Goal: Task Accomplishment & Management: Manage account settings

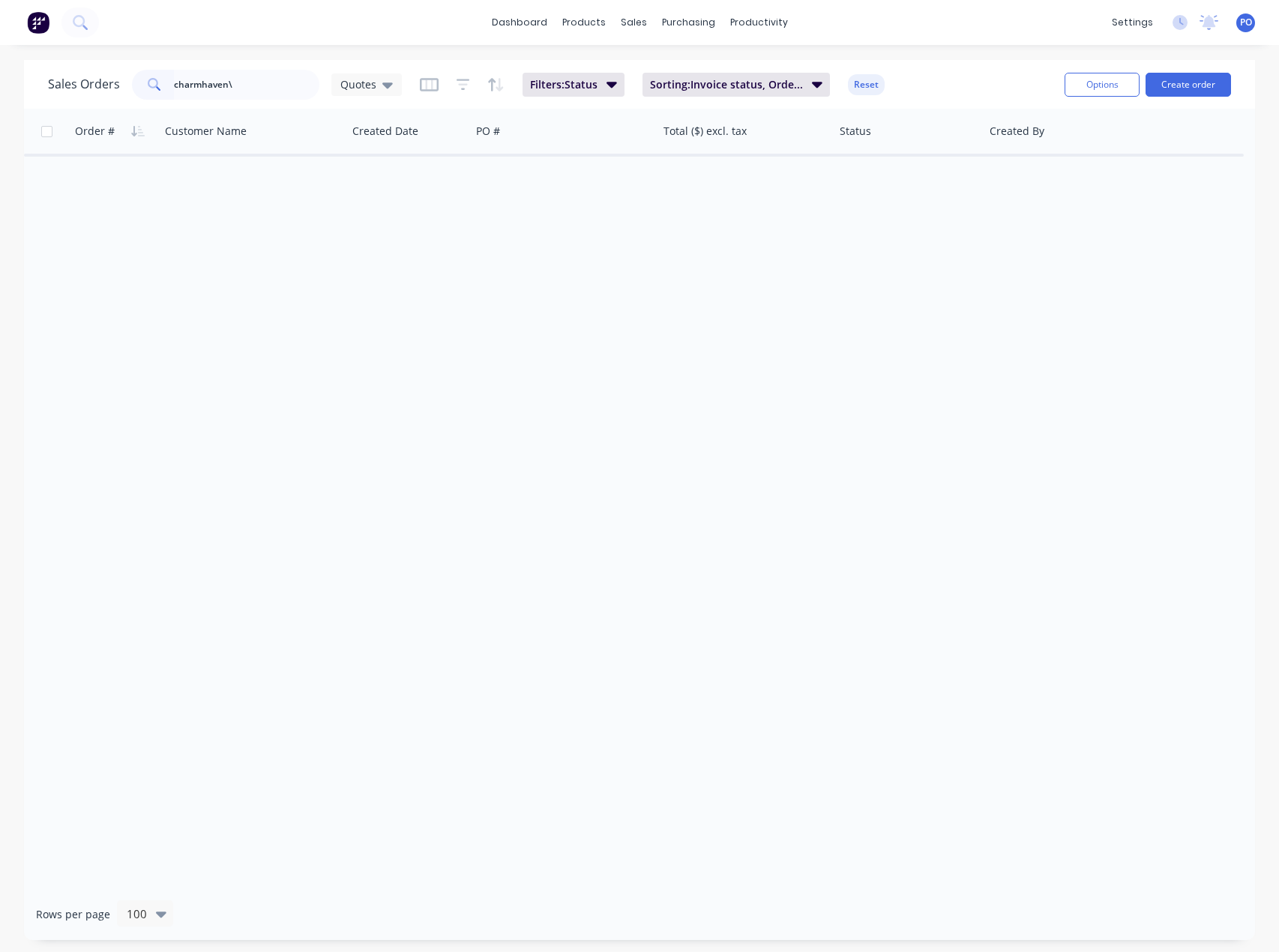
click at [252, 99] on input "charmhaven\" at bounding box center [247, 84] width 147 height 30
type input "charmhaven"
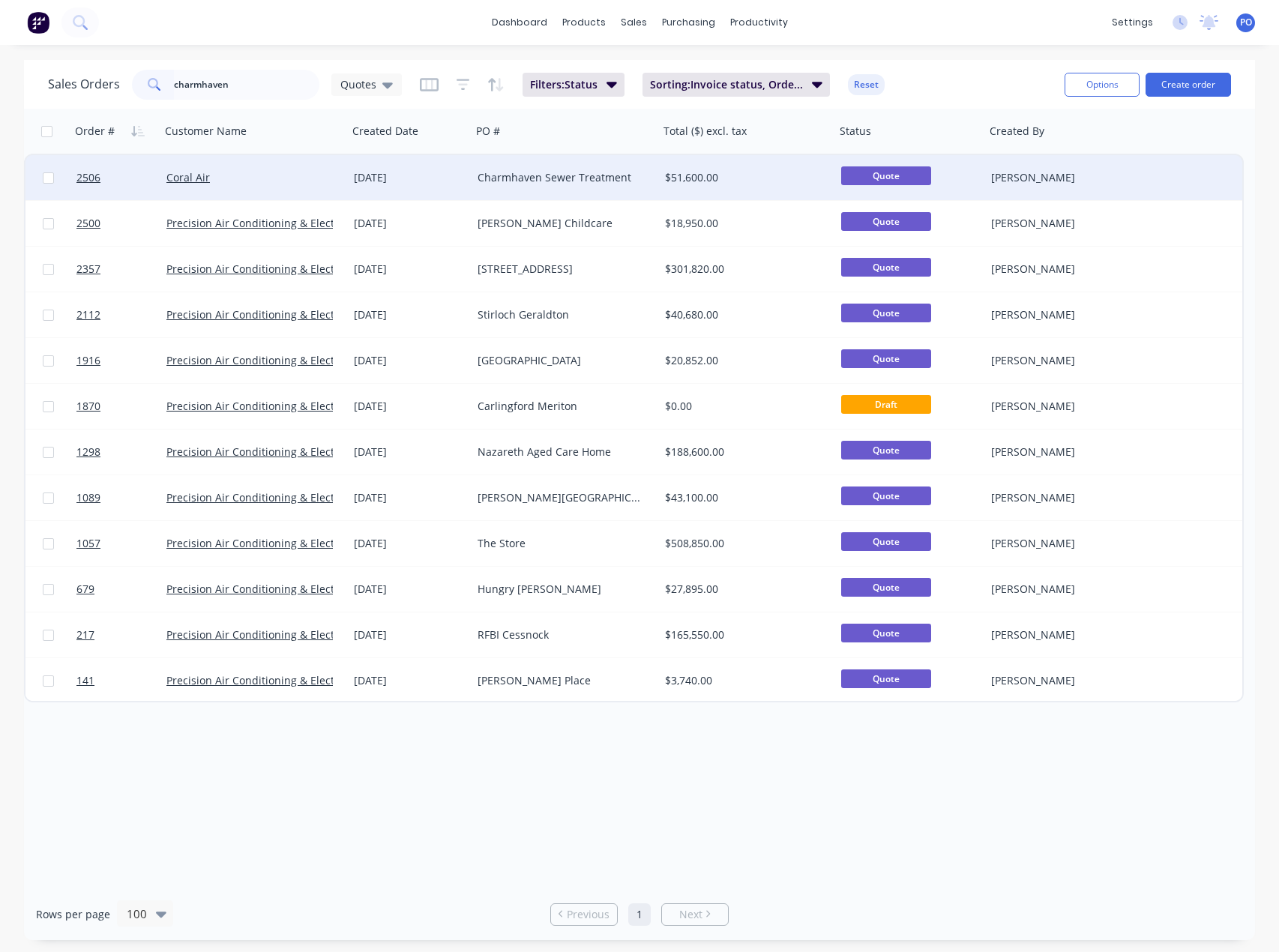
click at [551, 174] on div "Charmhaven Sewer Treatment" at bounding box center [561, 177] width 167 height 15
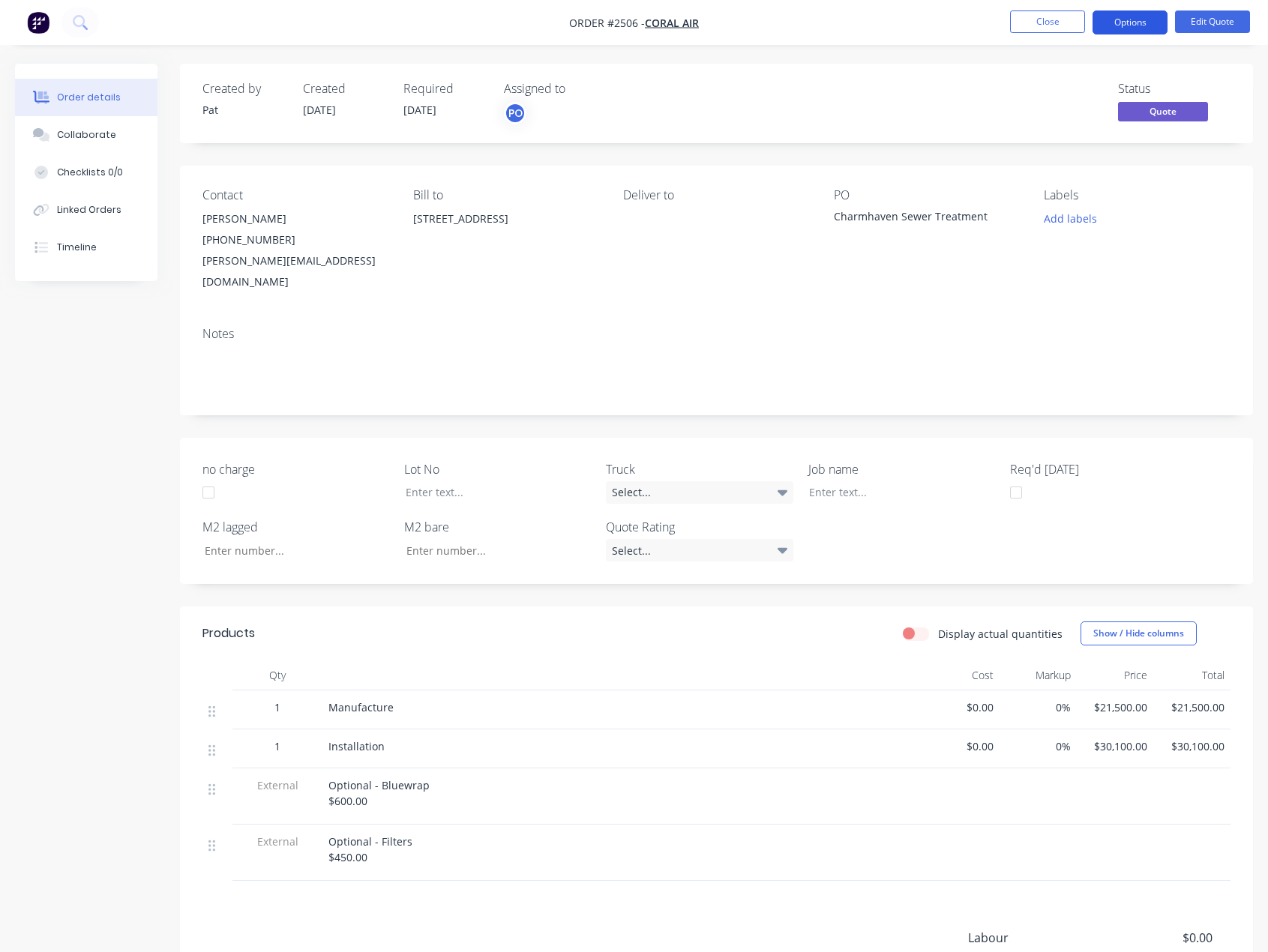
click at [1139, 24] on button "Options" at bounding box center [1130, 23] width 75 height 24
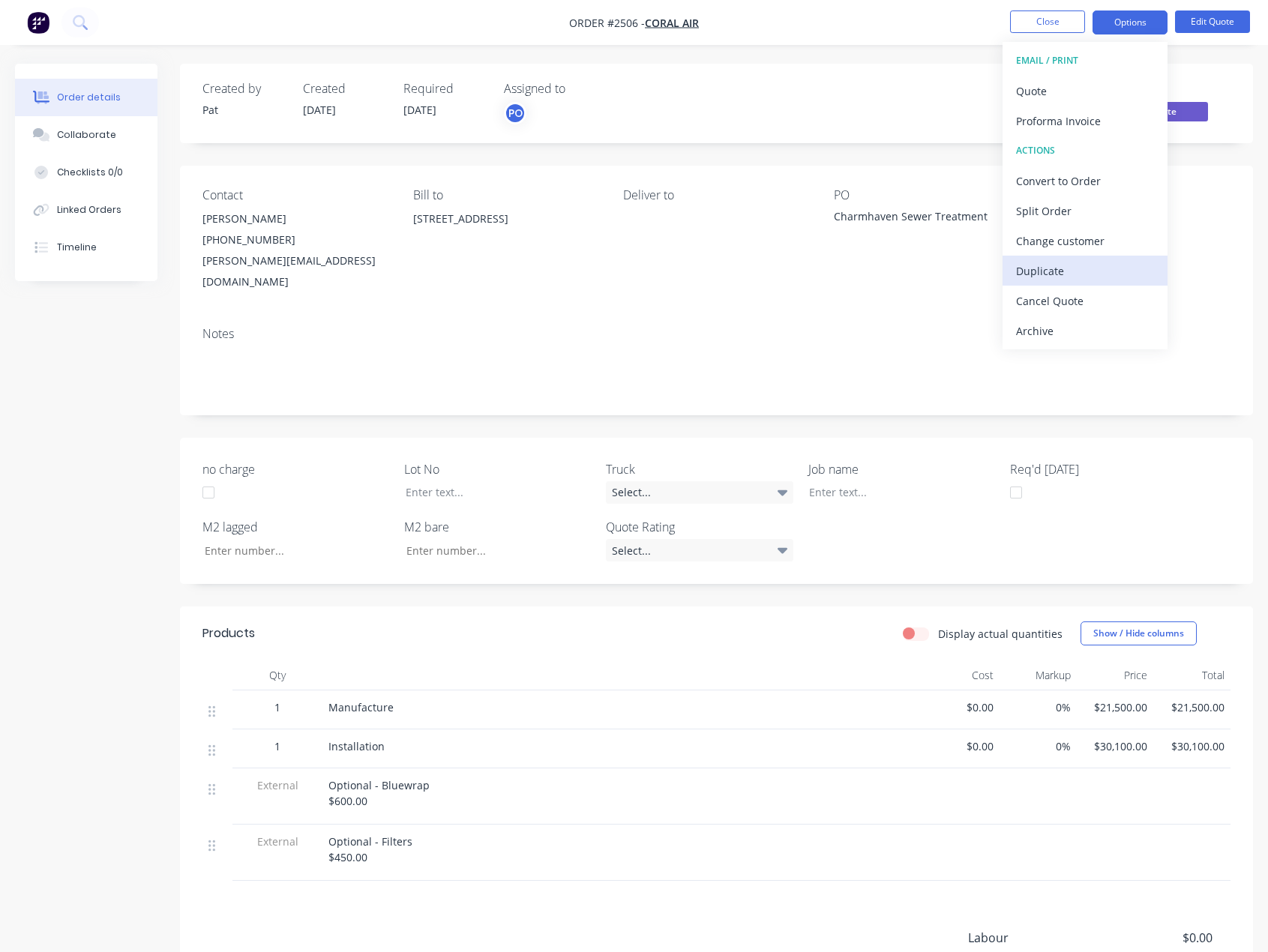
click at [1059, 281] on button "Duplicate" at bounding box center [1084, 270] width 165 height 30
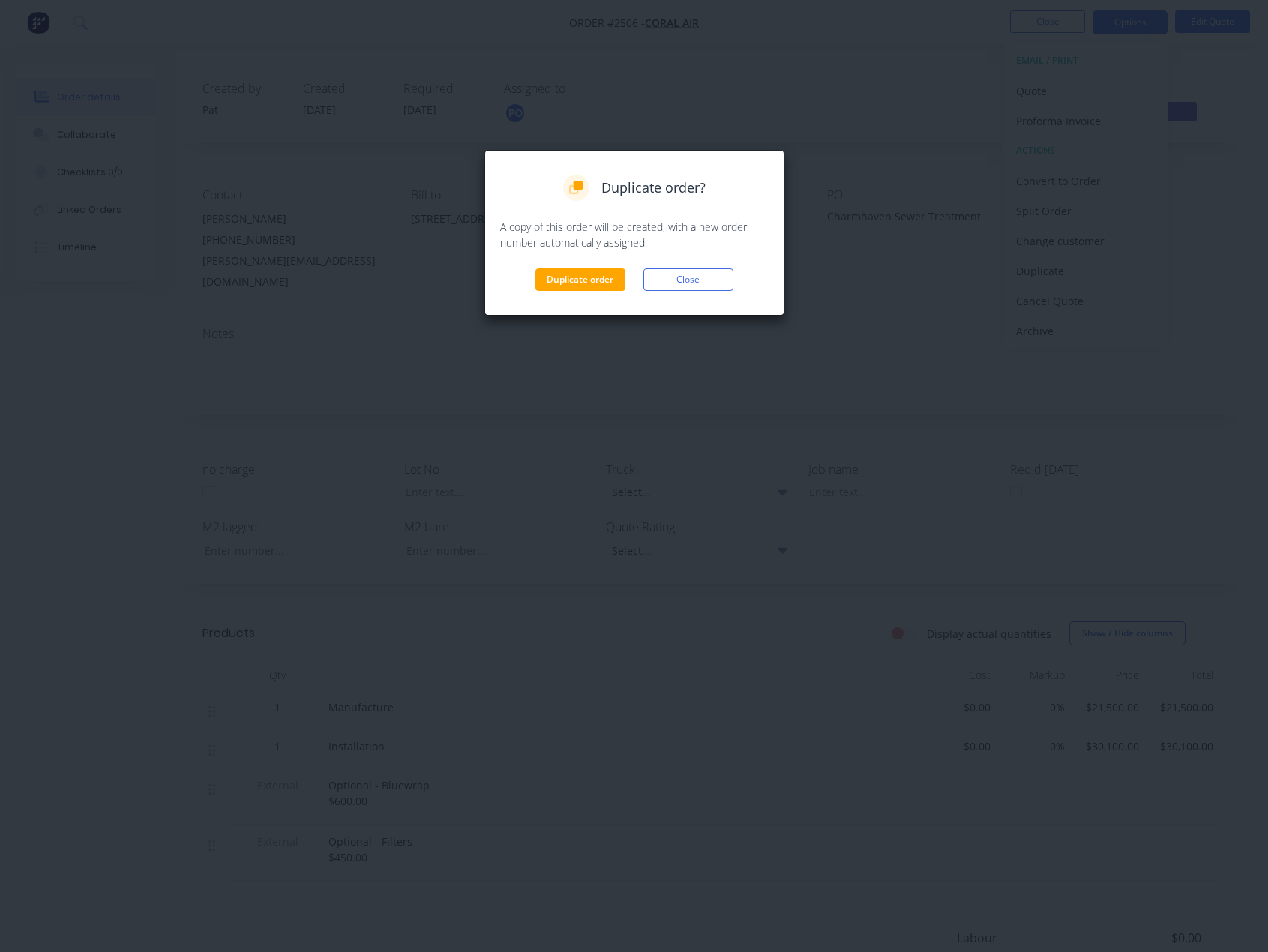
click at [591, 290] on div "Duplicate order? A copy of this order will be created, with a new order number …" at bounding box center [634, 233] width 300 height 166
click at [597, 280] on button "Duplicate order" at bounding box center [579, 280] width 90 height 23
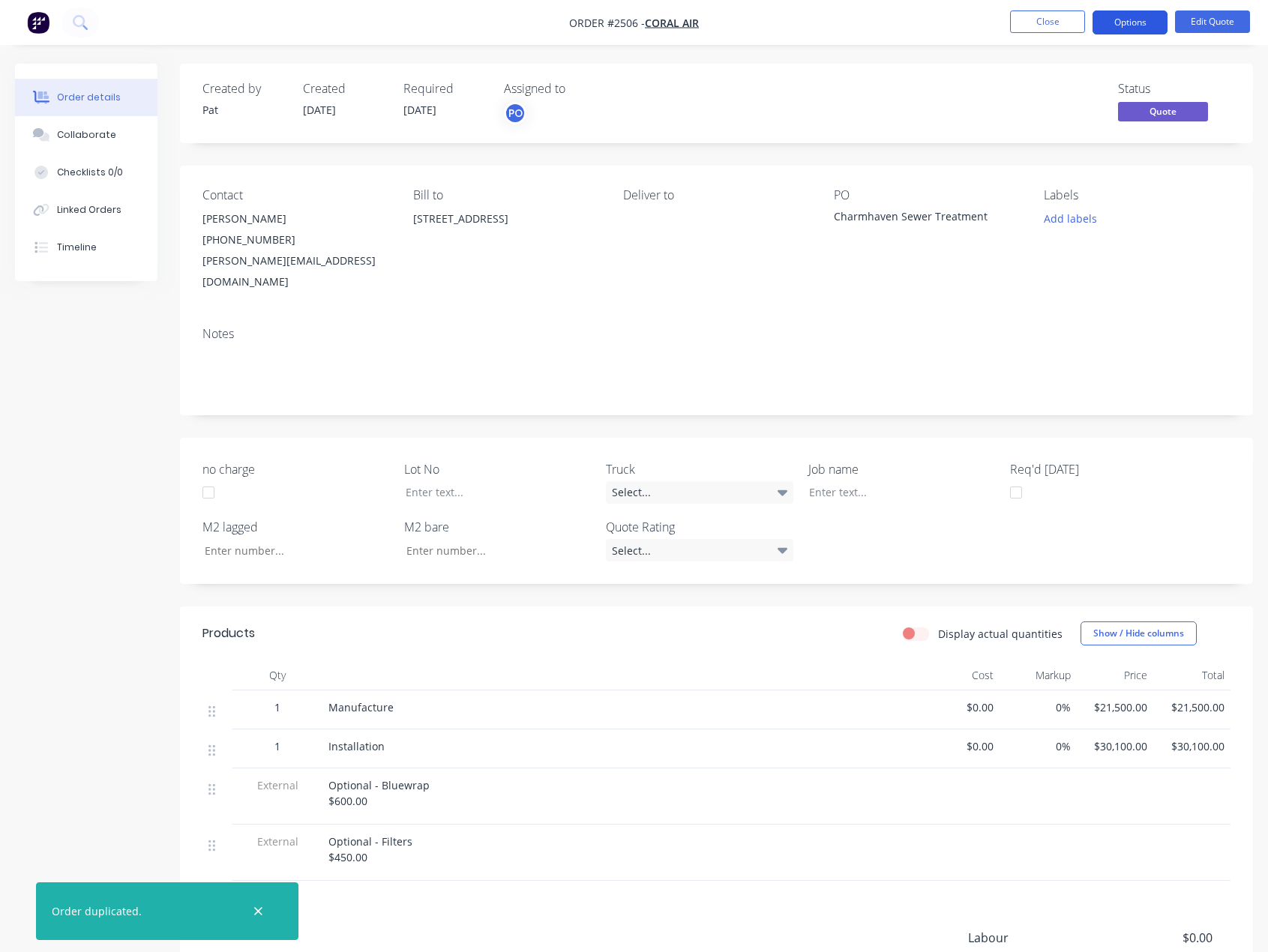
drag, startPoint x: 1134, startPoint y: 17, endPoint x: 1120, endPoint y: 28, distance: 17.8
click at [1133, 17] on button "Options" at bounding box center [1130, 23] width 75 height 24
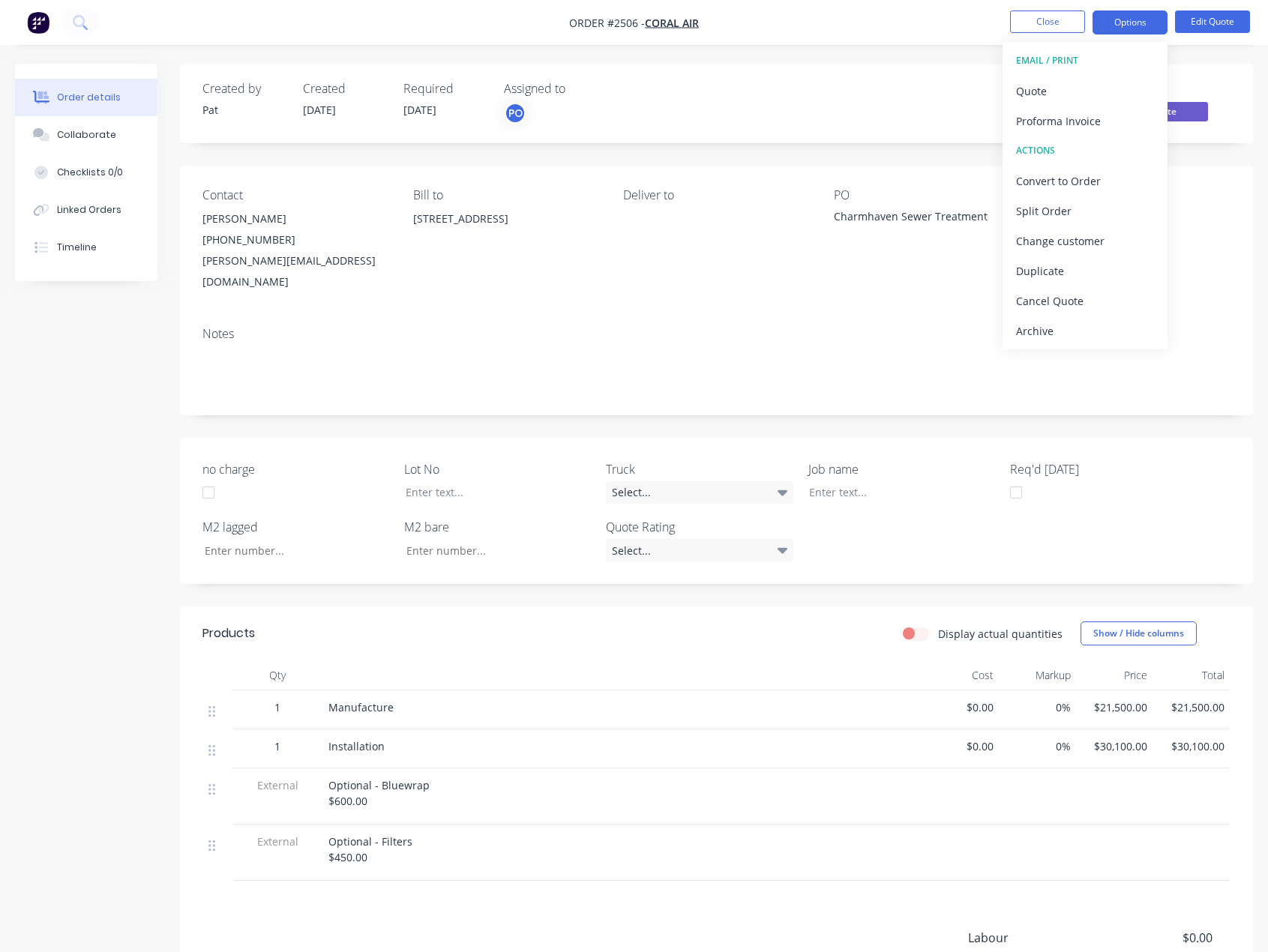
click at [873, 101] on div "Status Quote" at bounding box center [941, 103] width 577 height 43
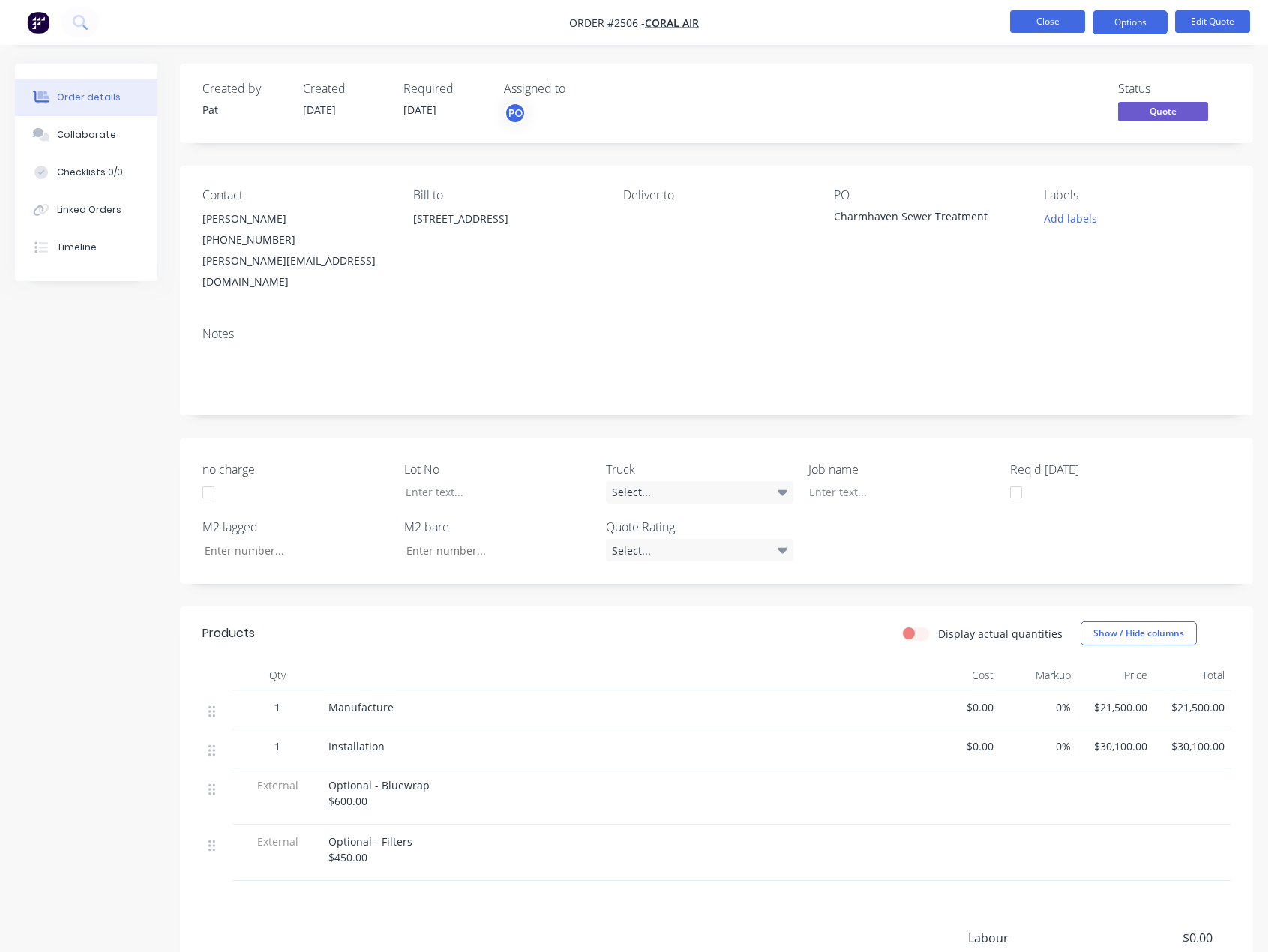
click at [1014, 24] on button "Close" at bounding box center [1047, 22] width 75 height 23
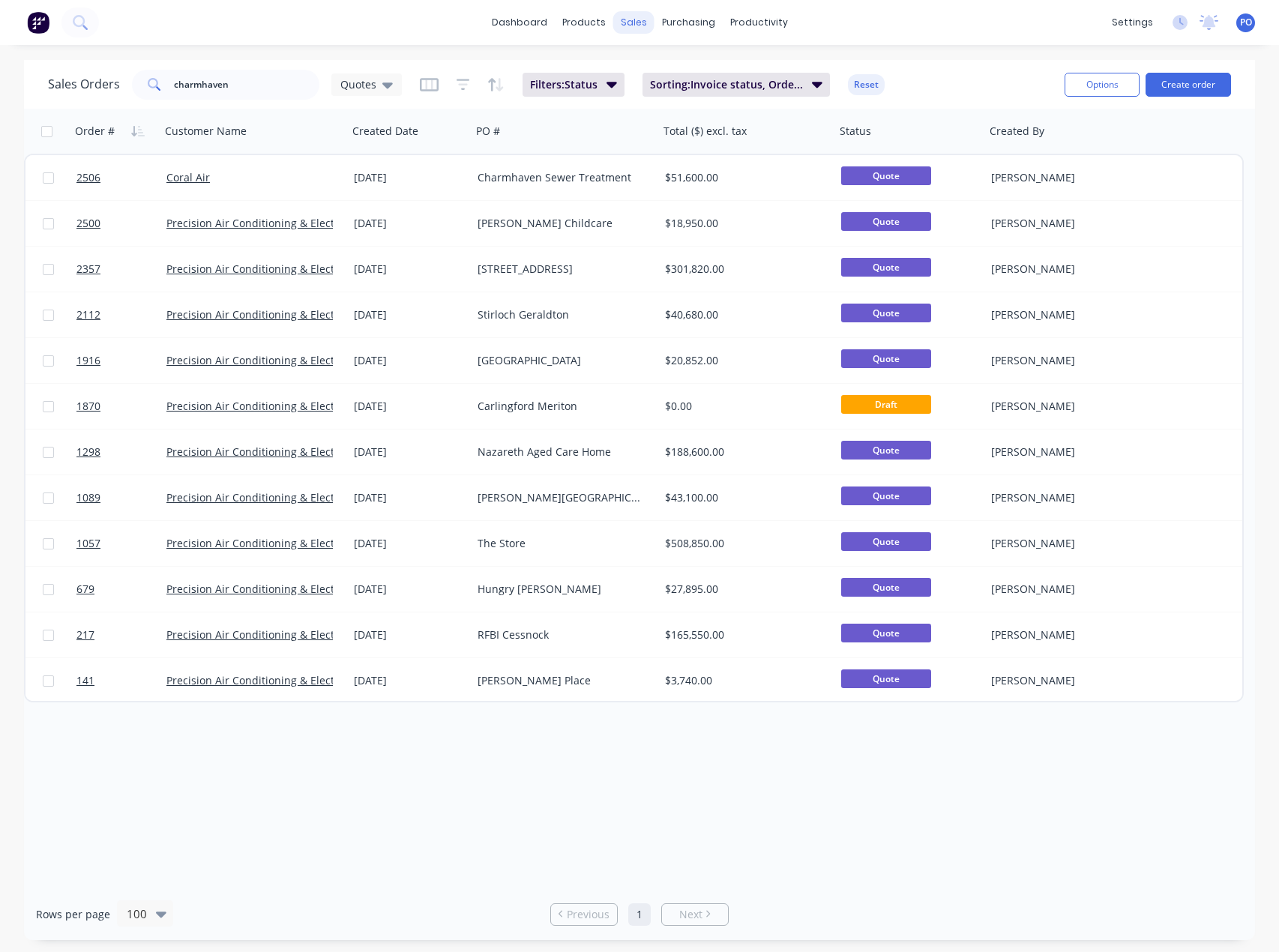
click at [641, 33] on div "sales" at bounding box center [635, 22] width 42 height 23
click at [655, 72] on link "Sales Orders" at bounding box center [713, 71] width 199 height 30
click at [950, 51] on div "dashboard products sales purchasing productivity dashboard products Product Cat…" at bounding box center [639, 476] width 1279 height 952
drag, startPoint x: 76, startPoint y: 94, endPoint x: 37, endPoint y: 94, distance: 39.0
click at [37, 94] on div "Sales Orders charmhaven Quotes Filters: Status Sorting: Invoice status, Order #…" at bounding box center [640, 84] width 1231 height 49
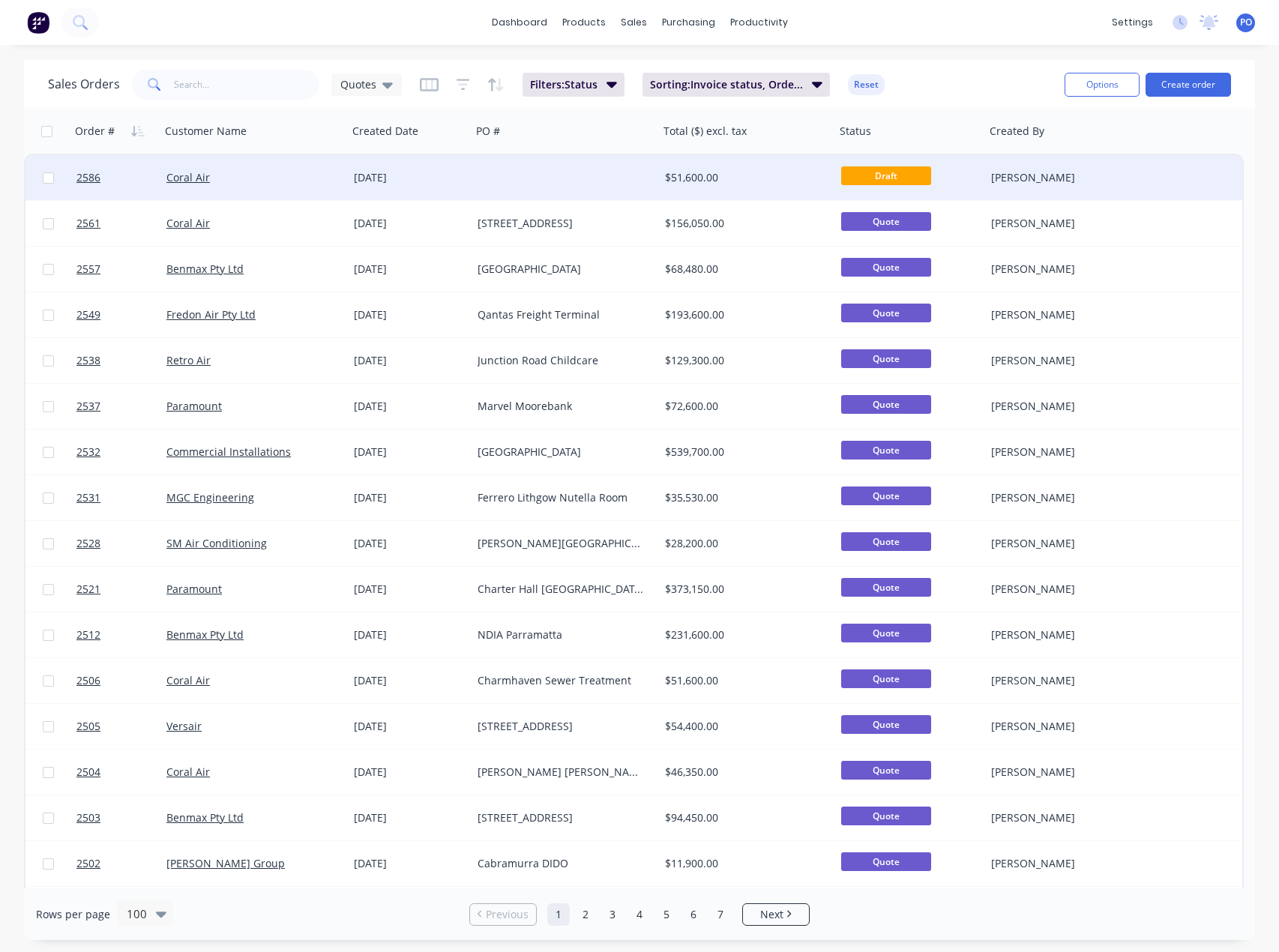
click at [543, 189] on div at bounding box center [565, 177] width 187 height 45
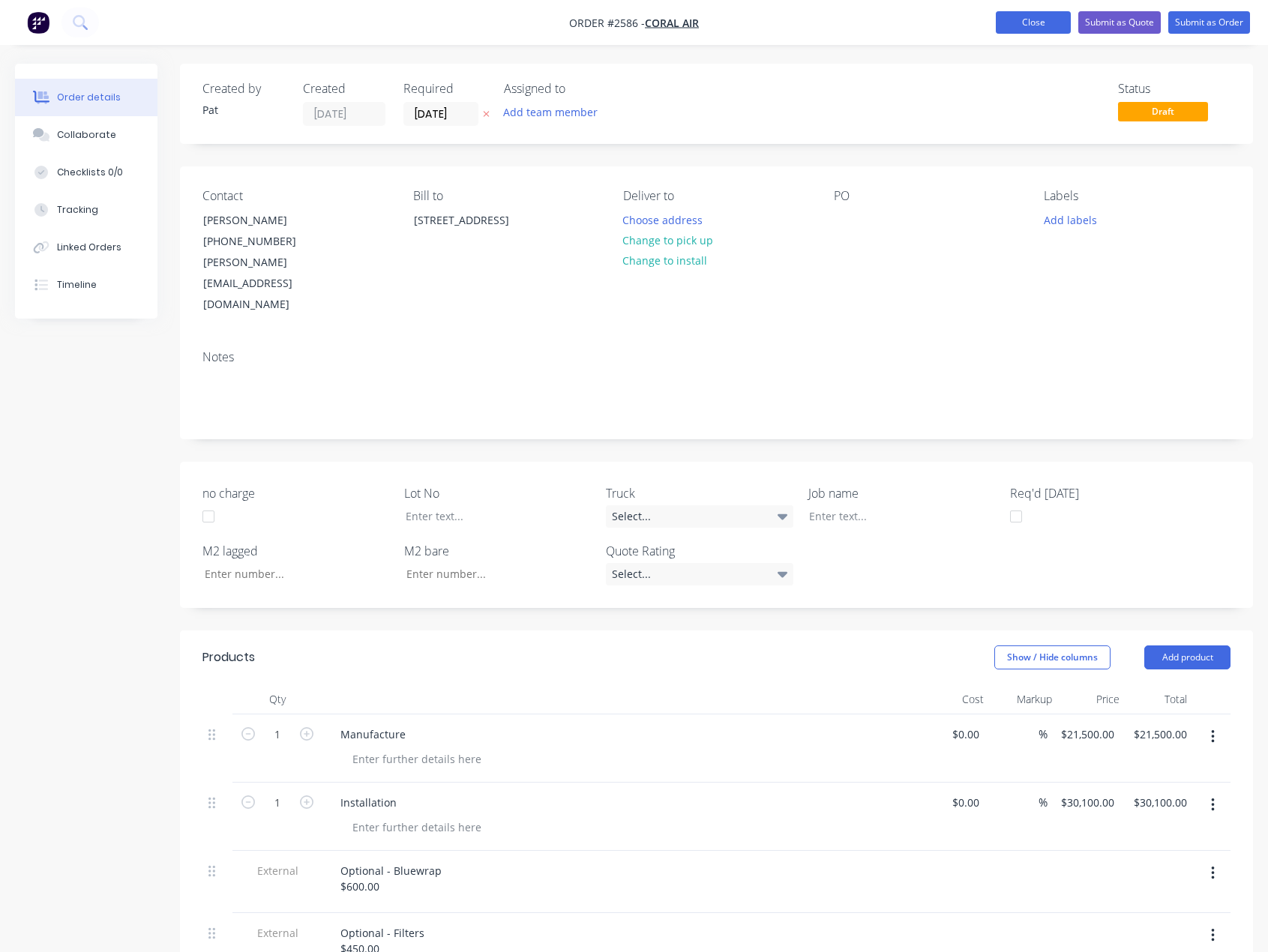
click at [1029, 23] on button "Close" at bounding box center [1033, 22] width 75 height 23
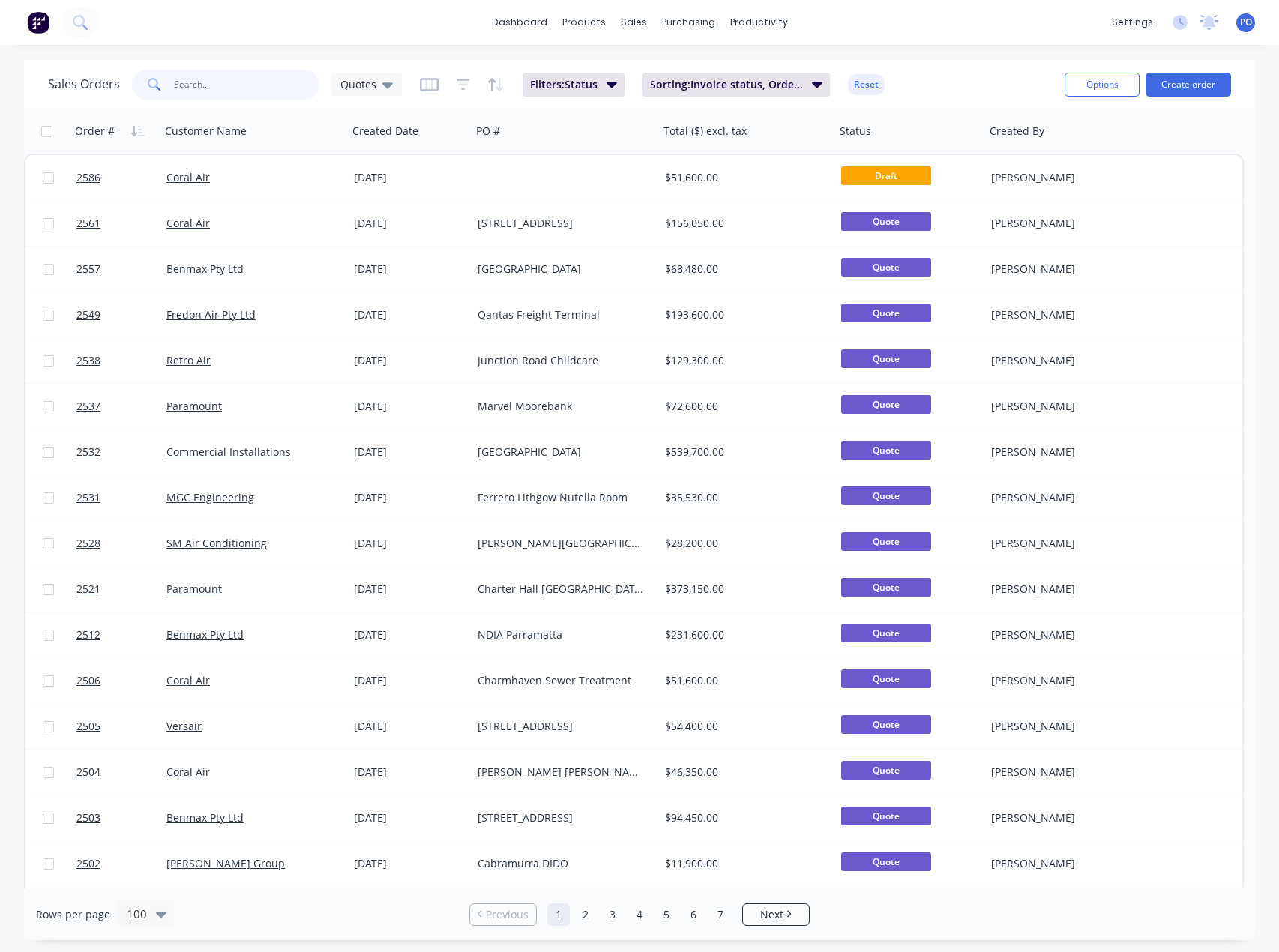
click at [216, 87] on input "text" at bounding box center [247, 84] width 147 height 30
type input "medowie"
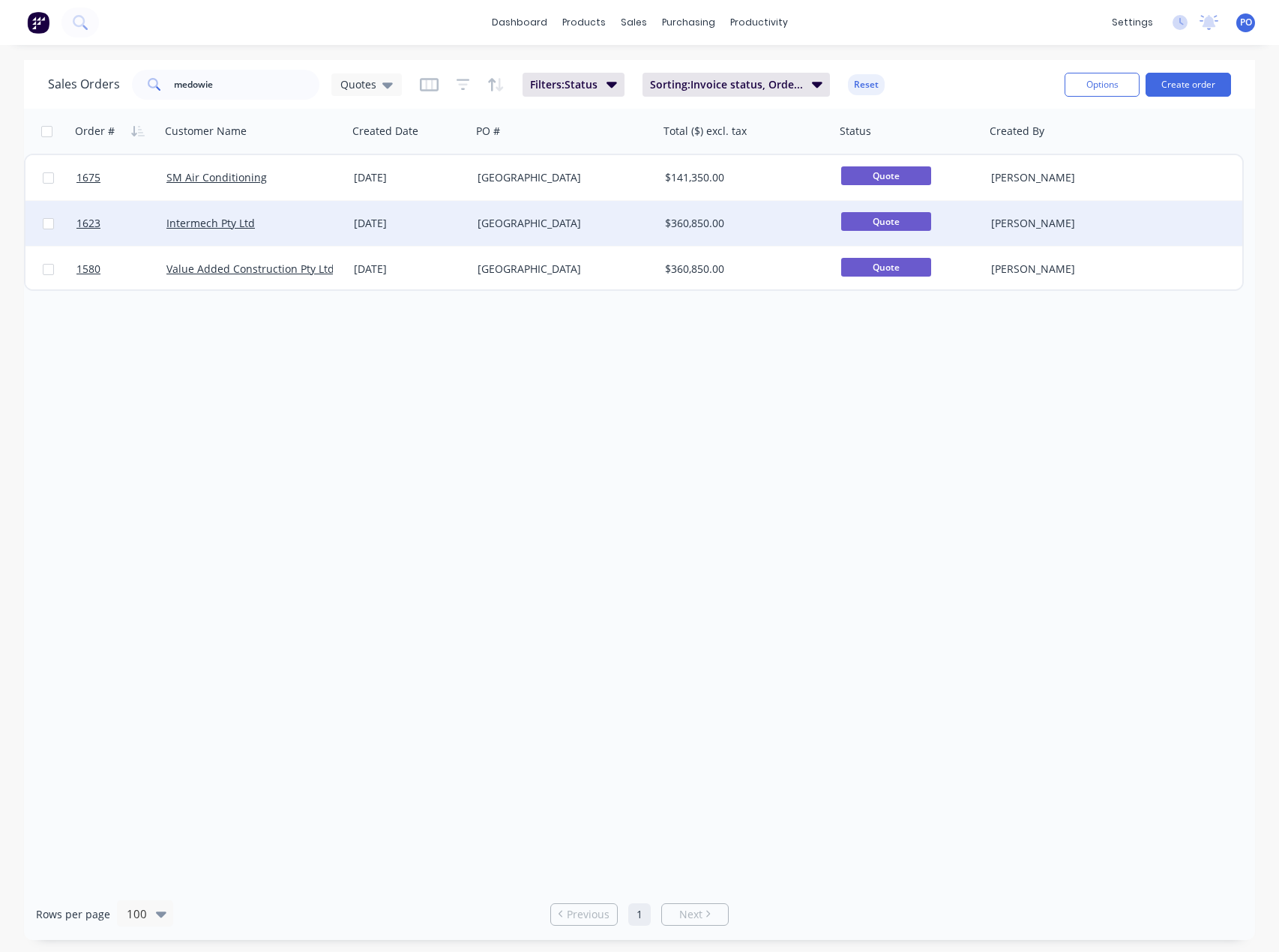
click at [311, 214] on div "Intermech Pty Ltd" at bounding box center [253, 224] width 187 height 45
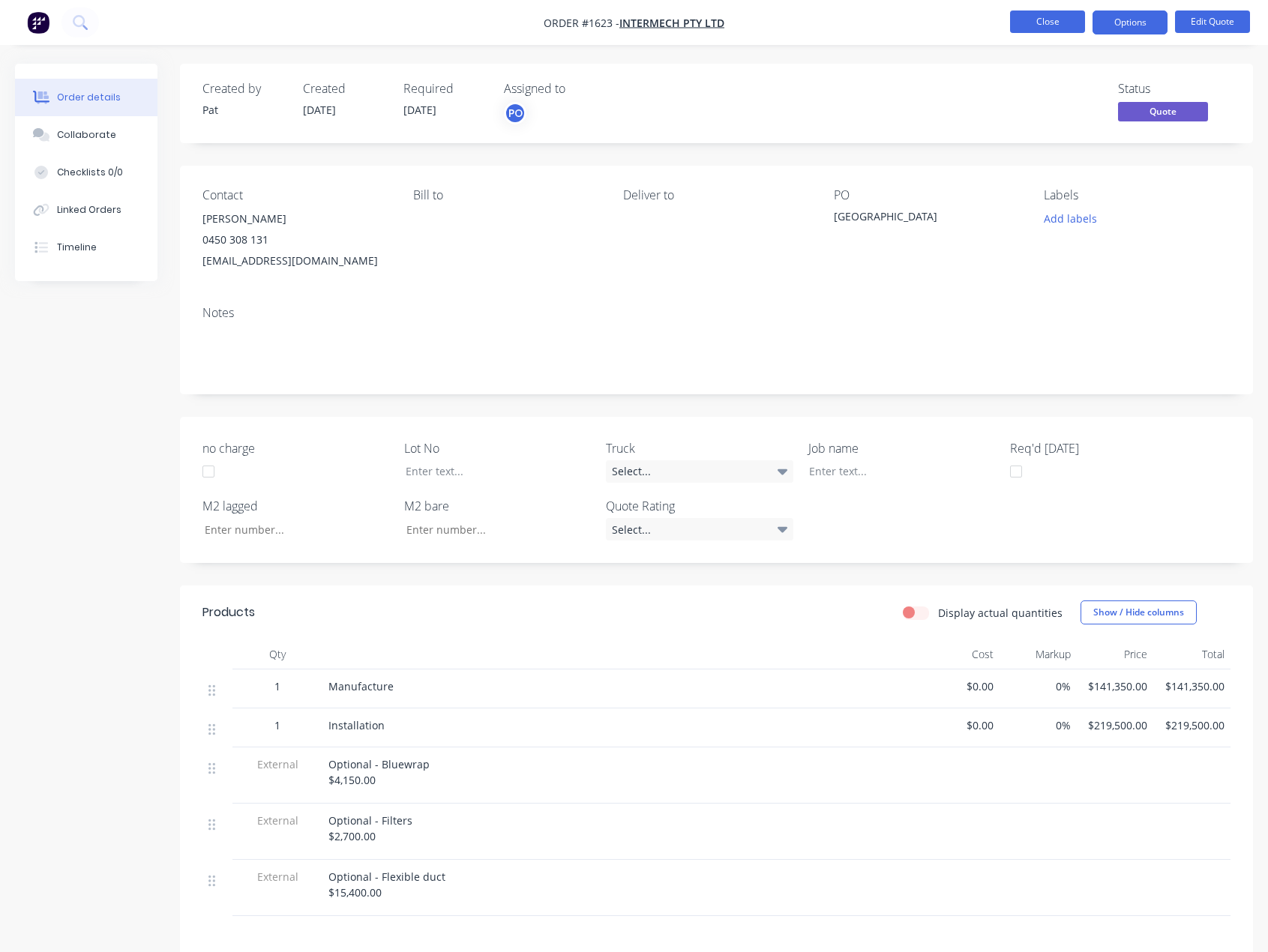
click at [1057, 29] on button "Close" at bounding box center [1047, 22] width 75 height 23
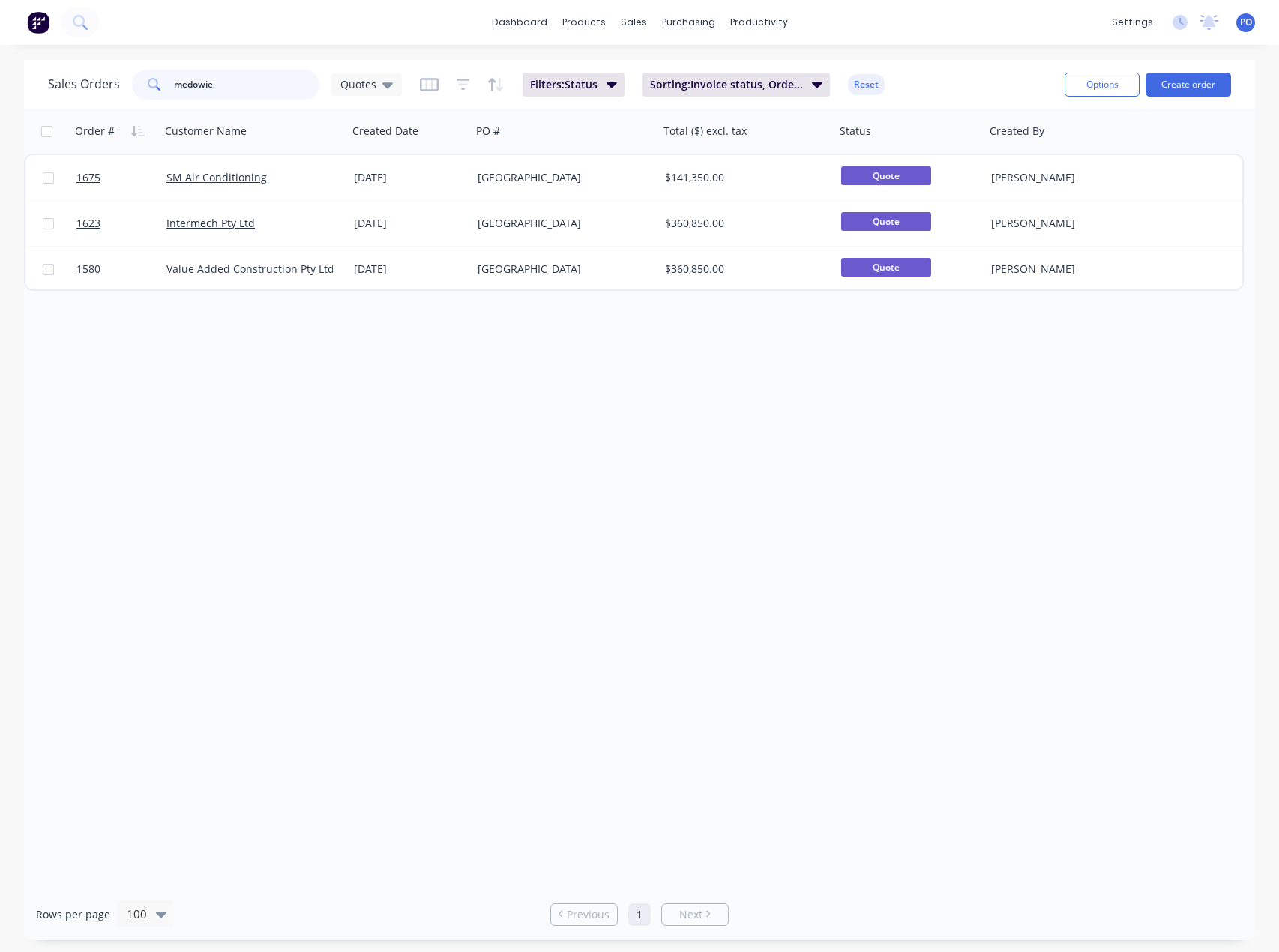
drag, startPoint x: 249, startPoint y: 80, endPoint x: 26, endPoint y: 99, distance: 223.8
click at [26, 99] on div "Sales Orders medowie Quotes Filters: Status Sorting: Invoice status, Order # Re…" at bounding box center [640, 84] width 1231 height 49
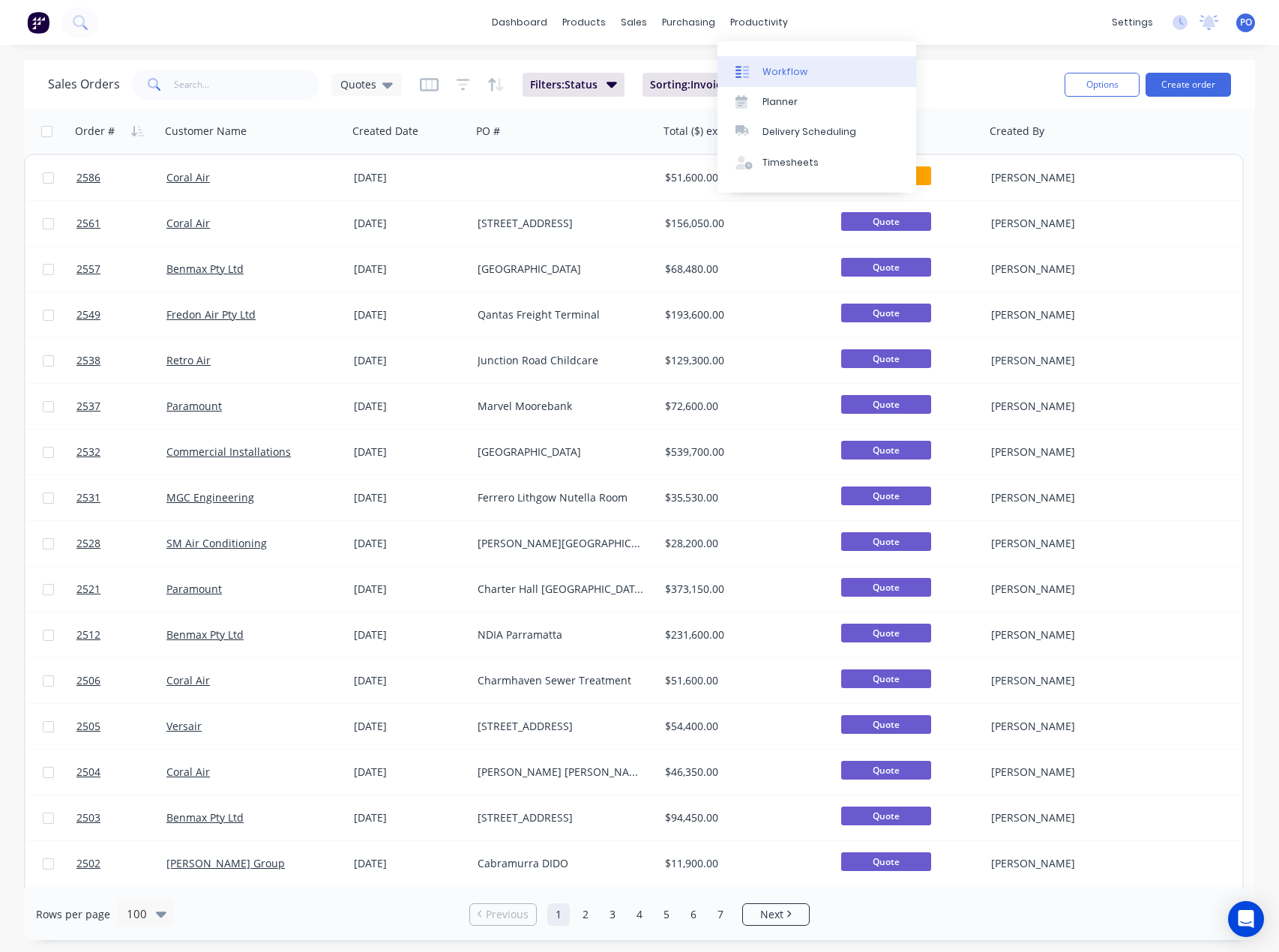
click at [756, 63] on link "Workflow" at bounding box center [817, 71] width 199 height 30
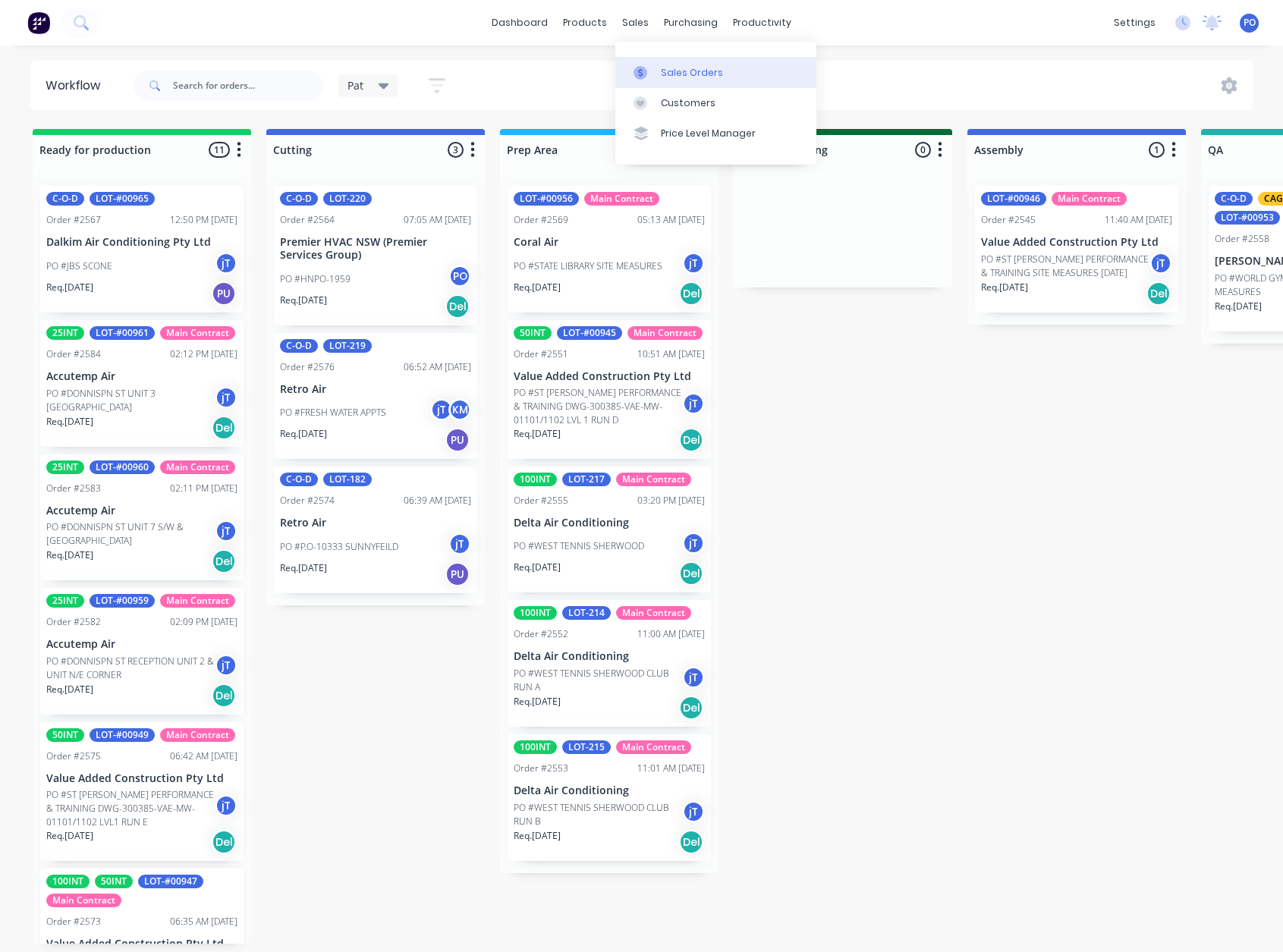
click at [688, 72] on div "Sales Orders" at bounding box center [691, 72] width 62 height 14
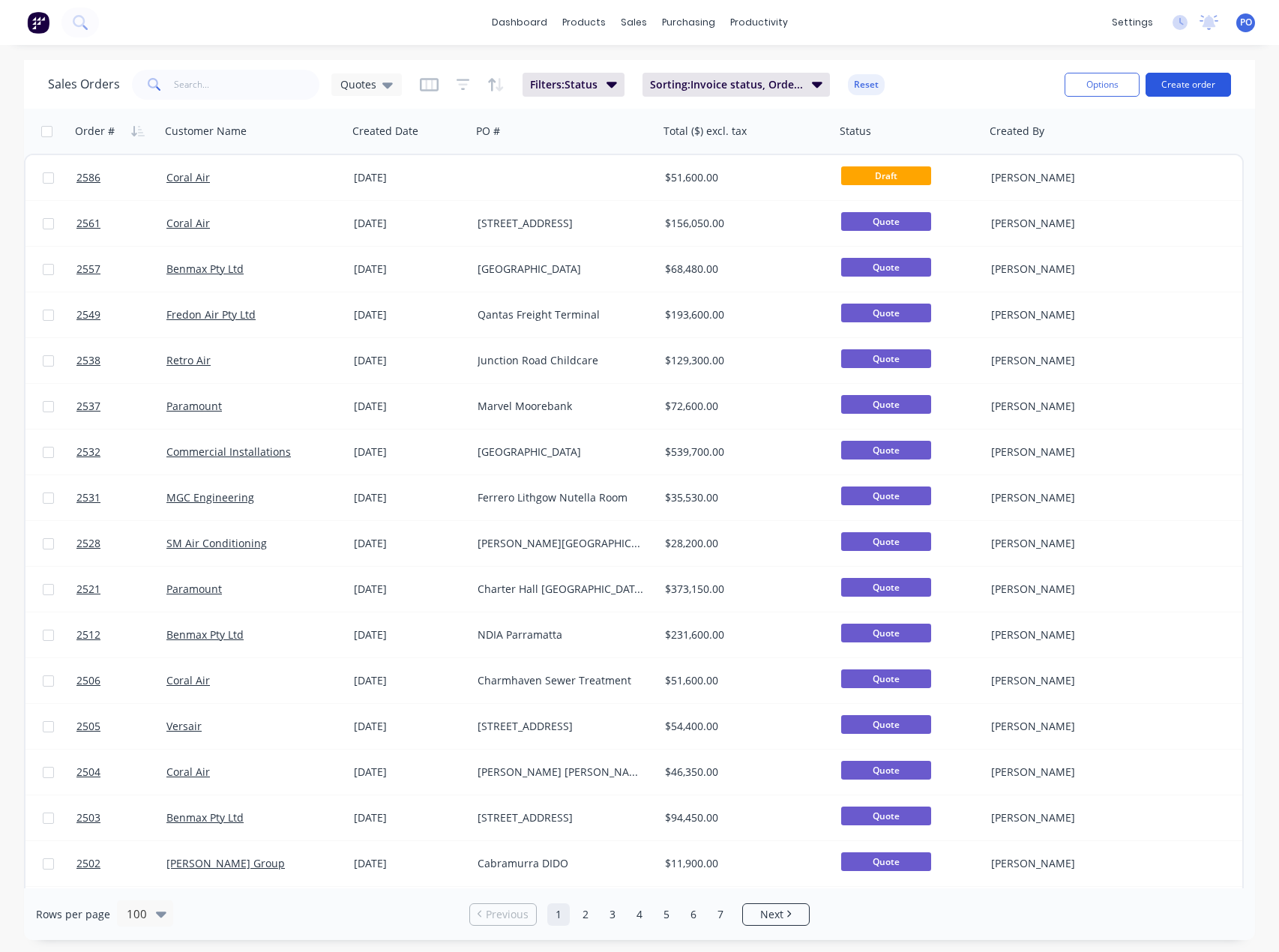
click at [1196, 79] on button "Create order" at bounding box center [1188, 84] width 85 height 24
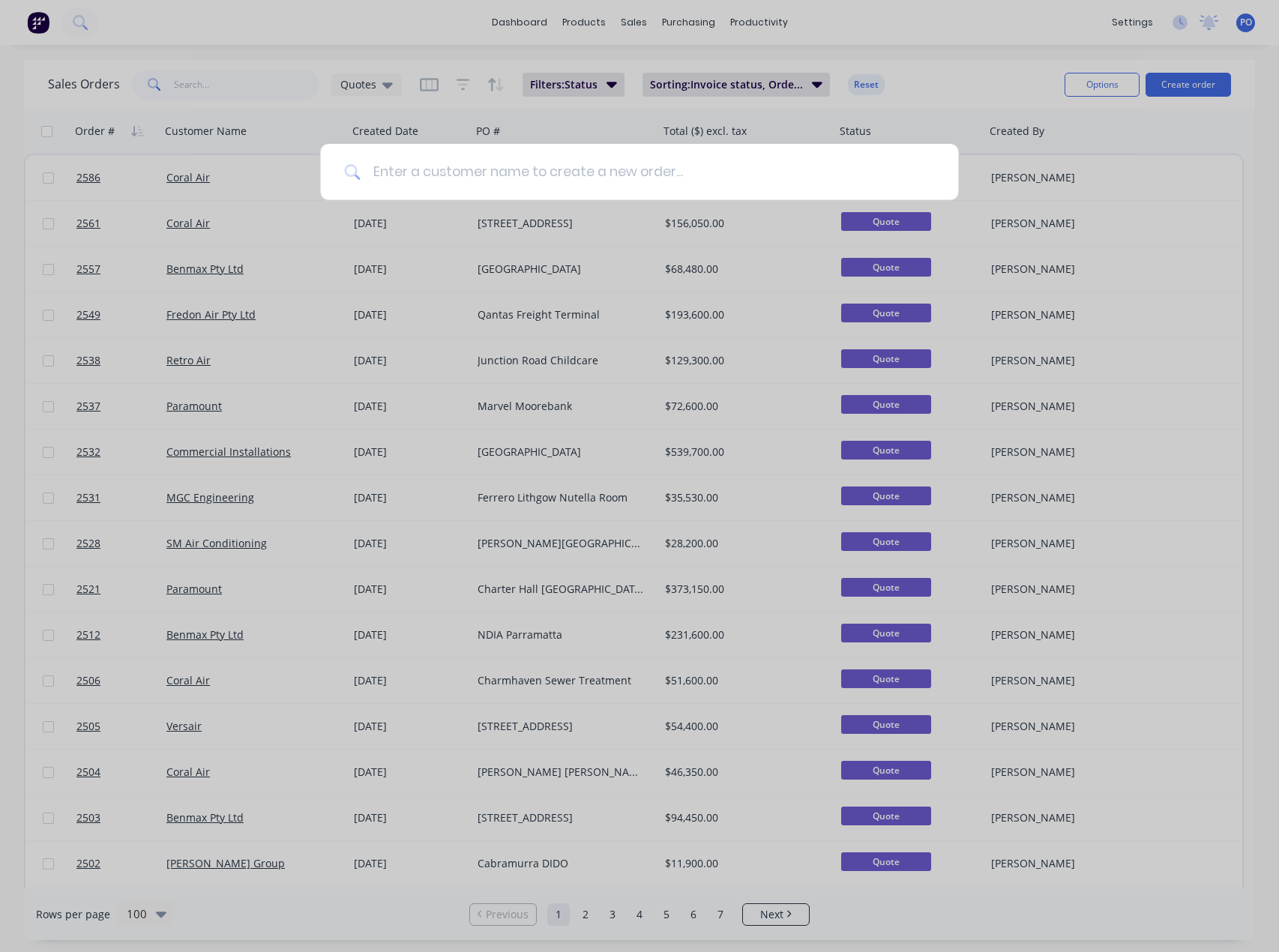
click at [701, 174] on input at bounding box center [647, 172] width 574 height 56
click at [386, 27] on div at bounding box center [639, 476] width 1279 height 952
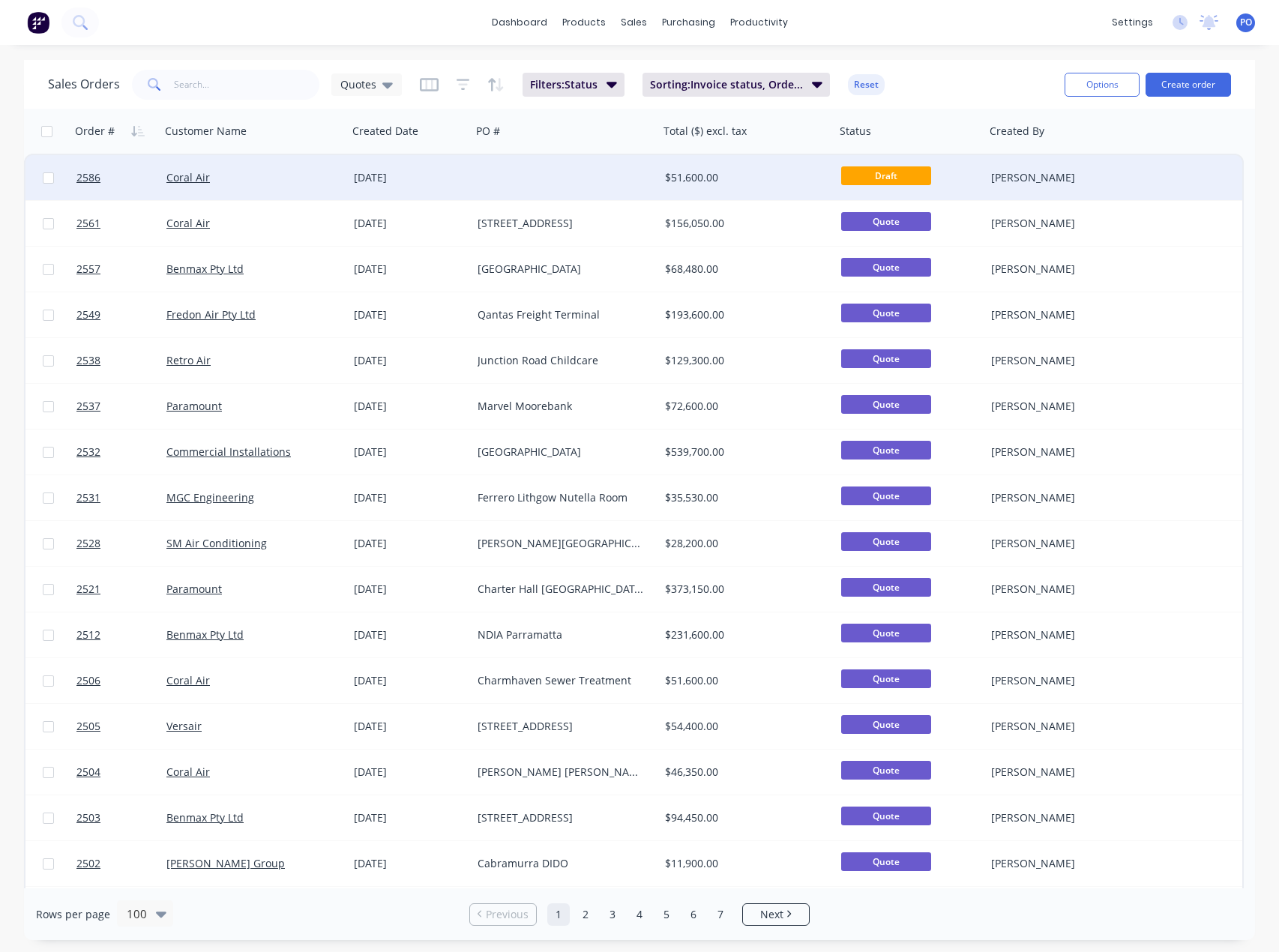
click at [455, 173] on div "[DATE]" at bounding box center [409, 177] width 111 height 15
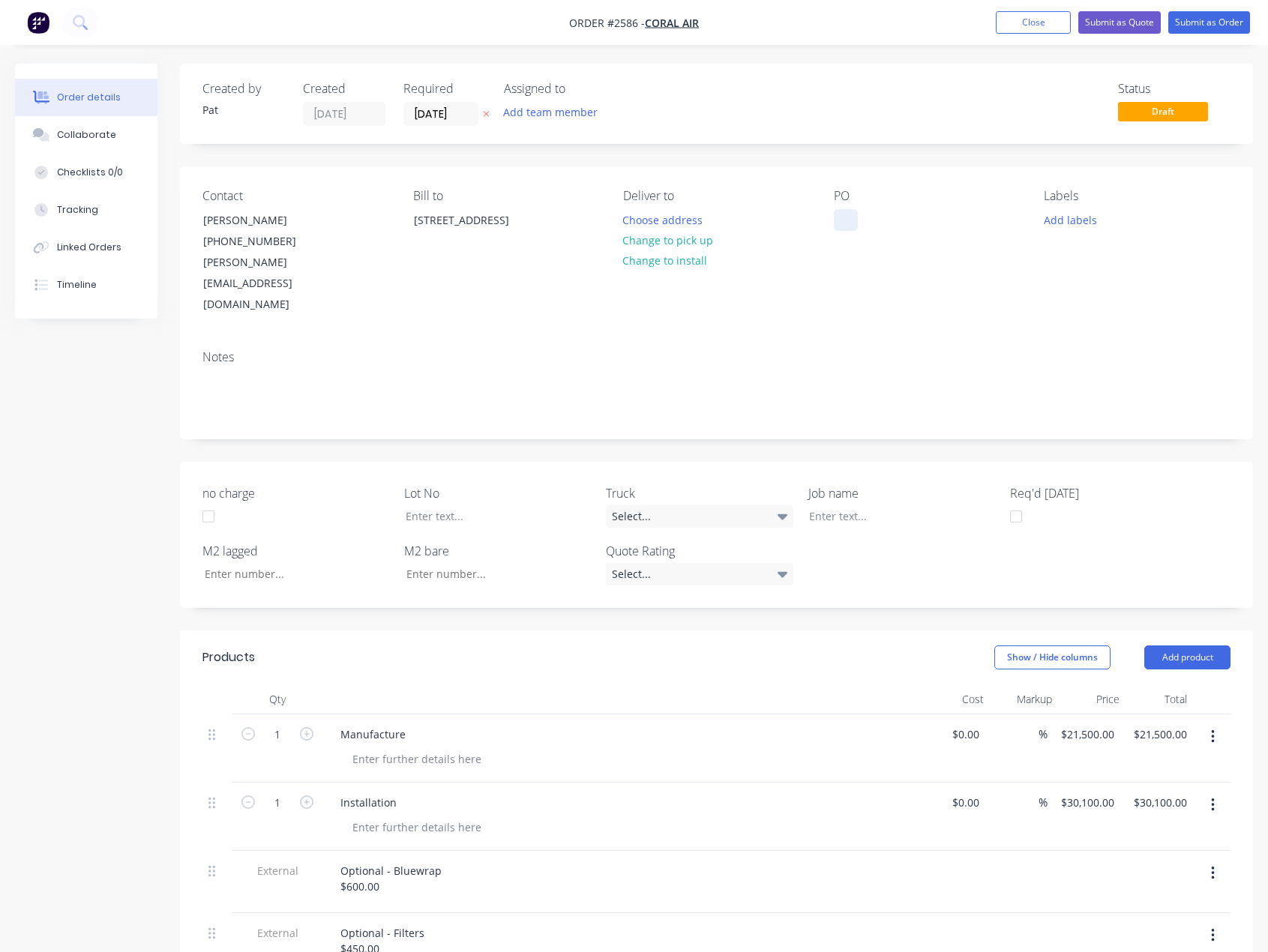
click at [845, 217] on div at bounding box center [845, 220] width 24 height 22
click at [1211, 792] on button "button" at bounding box center [1212, 805] width 35 height 27
click at [1139, 923] on div "Delete" at bounding box center [1159, 934] width 116 height 22
click at [534, 120] on button "Add team member" at bounding box center [551, 112] width 110 height 20
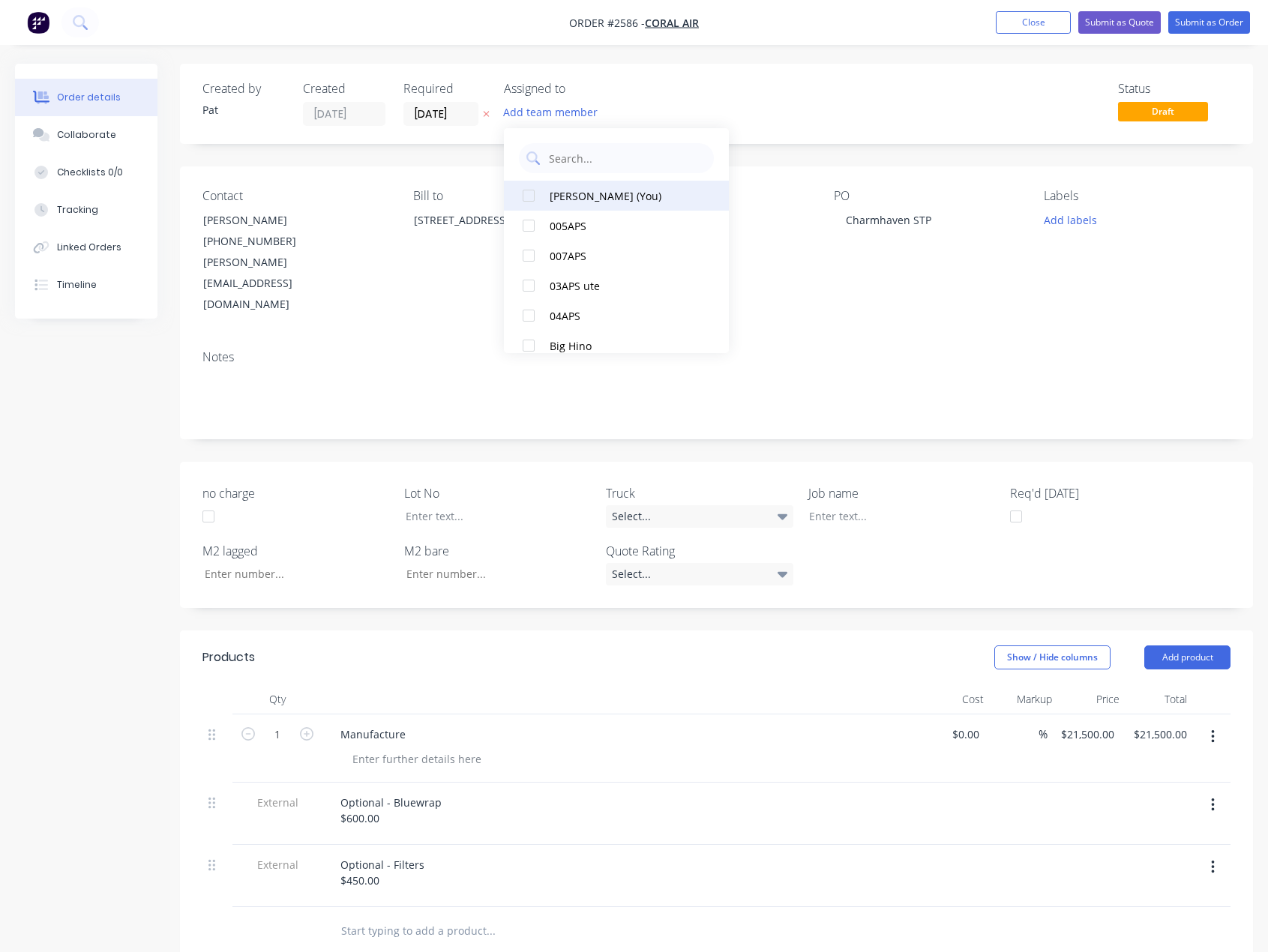
click at [615, 199] on div "Pat O'Mullane (You)" at bounding box center [624, 195] width 150 height 15
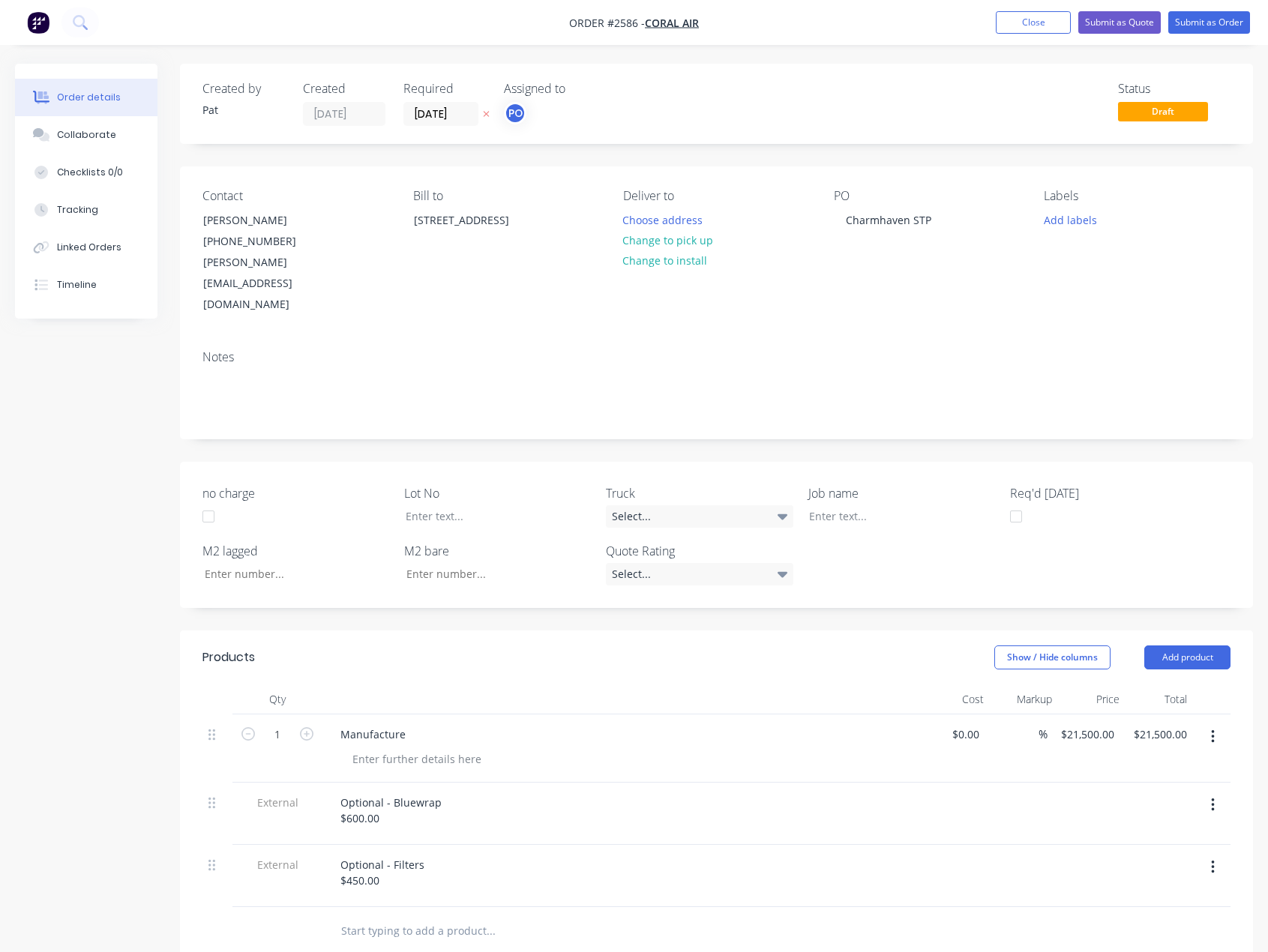
drag, startPoint x: 947, startPoint y: 115, endPoint x: 1007, endPoint y: 72, distance: 73.8
click at [948, 115] on div "Status Draft" at bounding box center [941, 103] width 577 height 44
click at [1129, 26] on button "Submit as Quote" at bounding box center [1119, 22] width 82 height 23
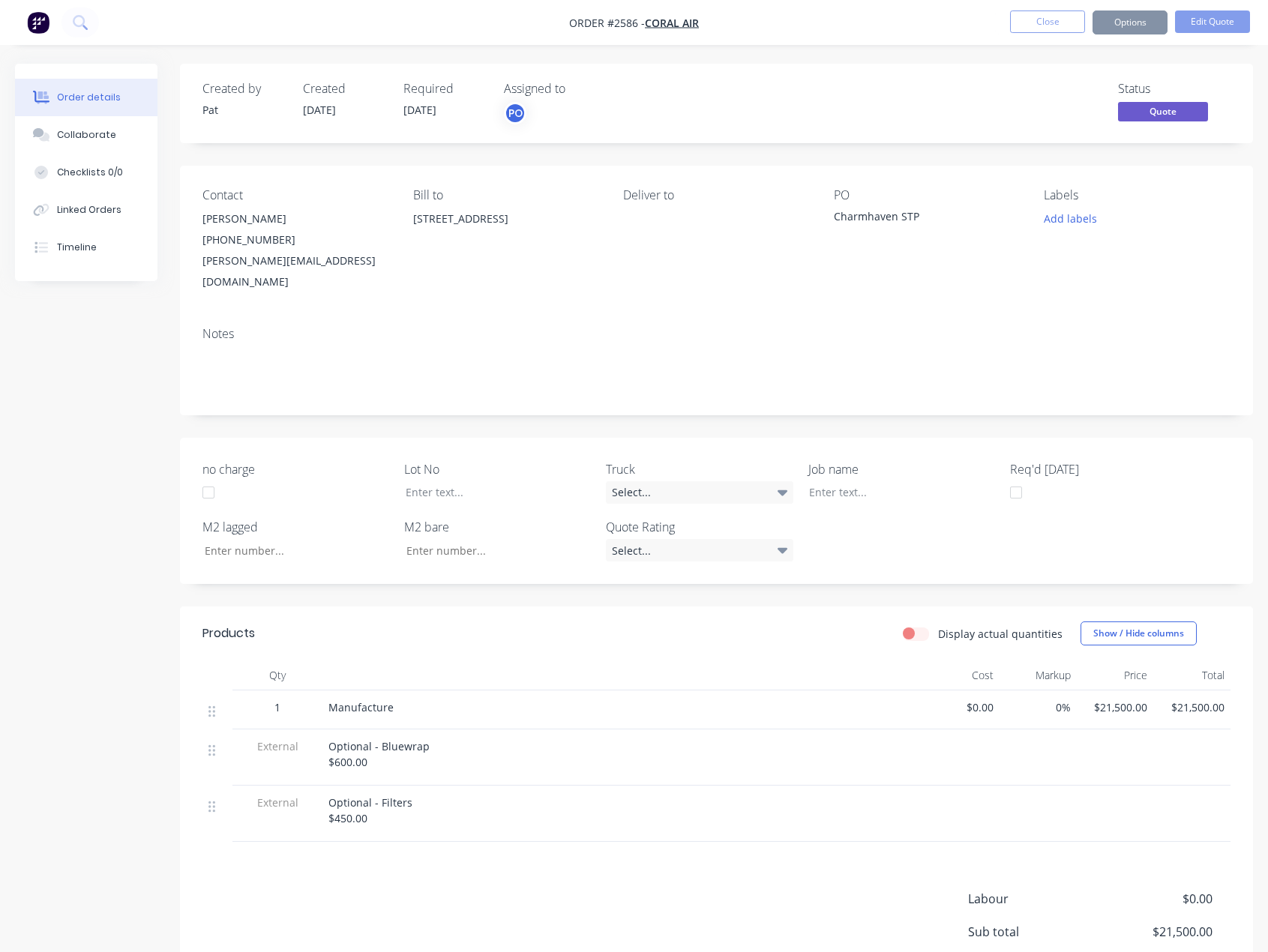
click at [1128, 27] on button "Options" at bounding box center [1130, 23] width 75 height 24
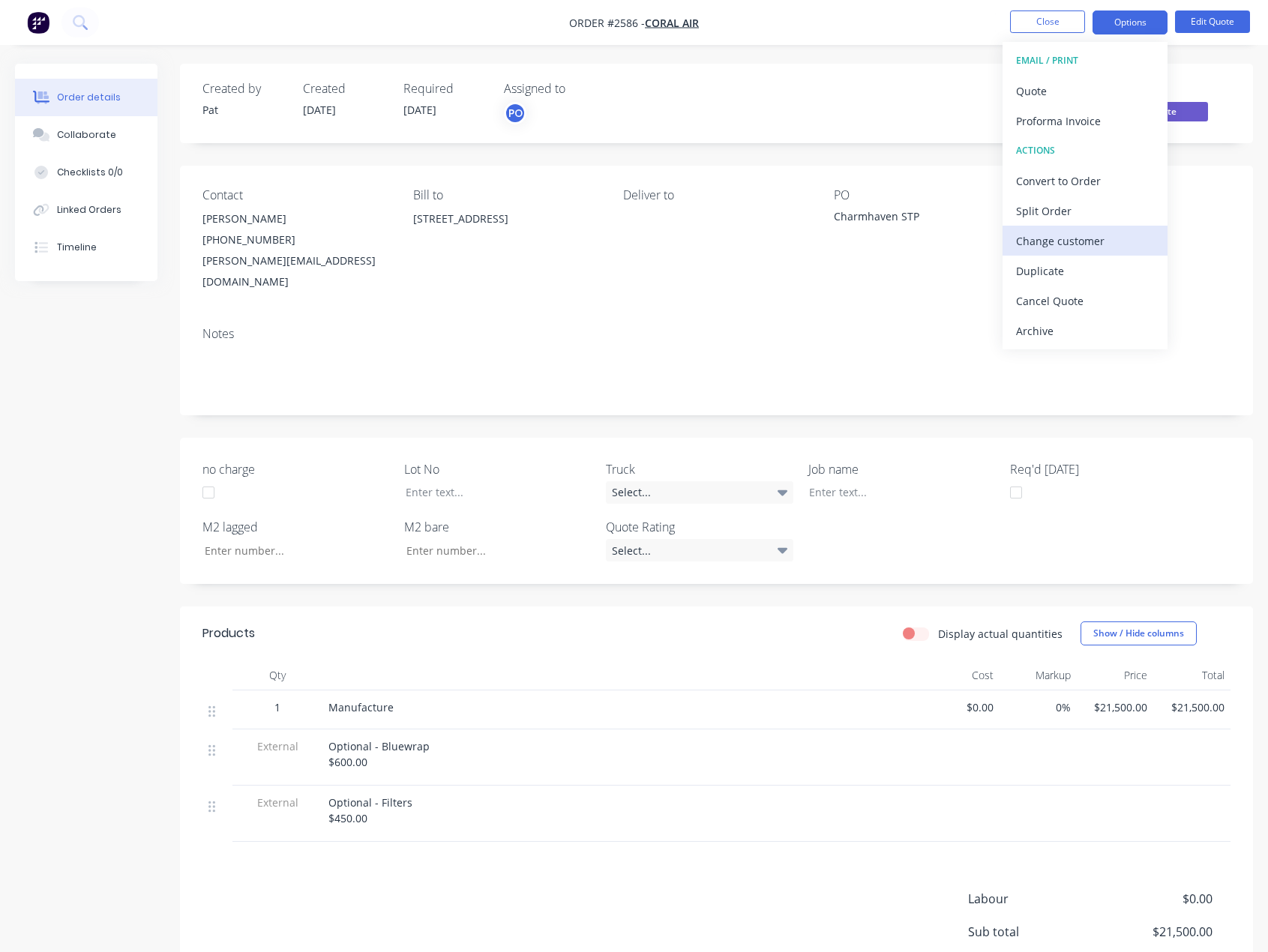
click at [1083, 239] on div "Change customer" at bounding box center [1084, 241] width 138 height 22
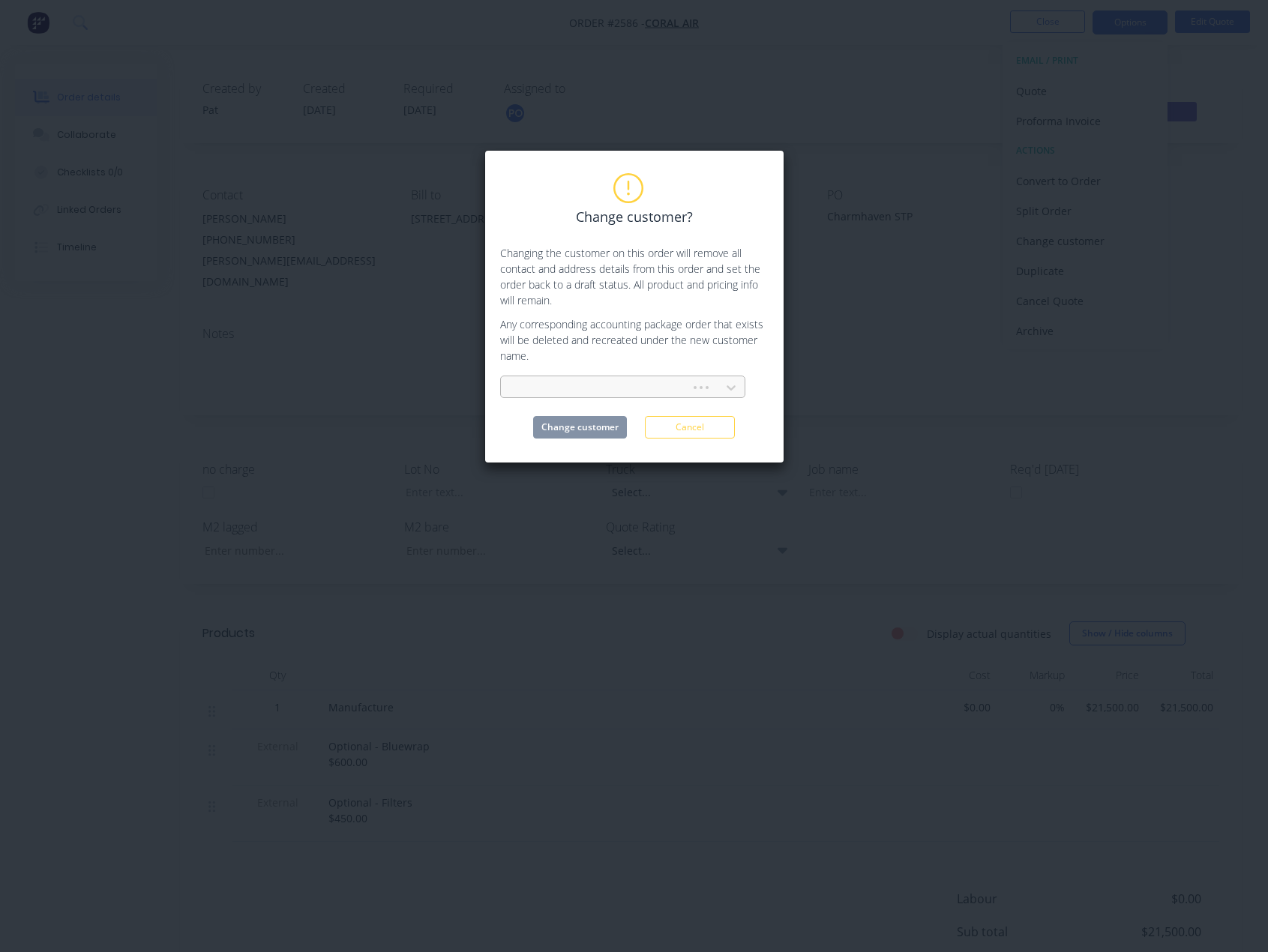
click at [618, 393] on div at bounding box center [598, 387] width 170 height 19
type input "precis"
click at [567, 448] on div "Precision Air Conditioning & Electrical Pty Ltd" at bounding box center [622, 448] width 245 height 28
click at [590, 432] on button "Change customer" at bounding box center [580, 427] width 94 height 23
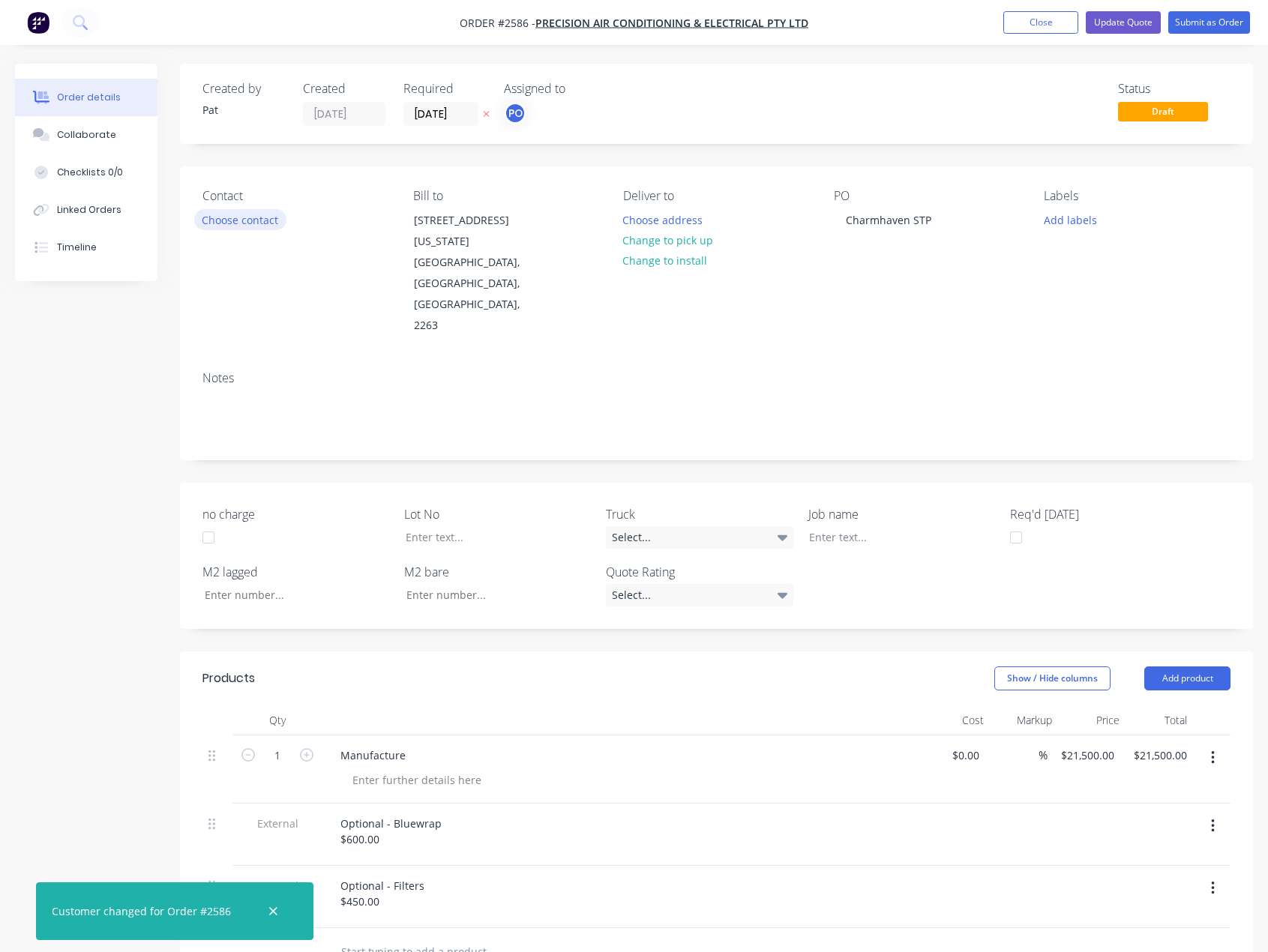
click at [267, 224] on button "Choose contact" at bounding box center [241, 219] width 92 height 20
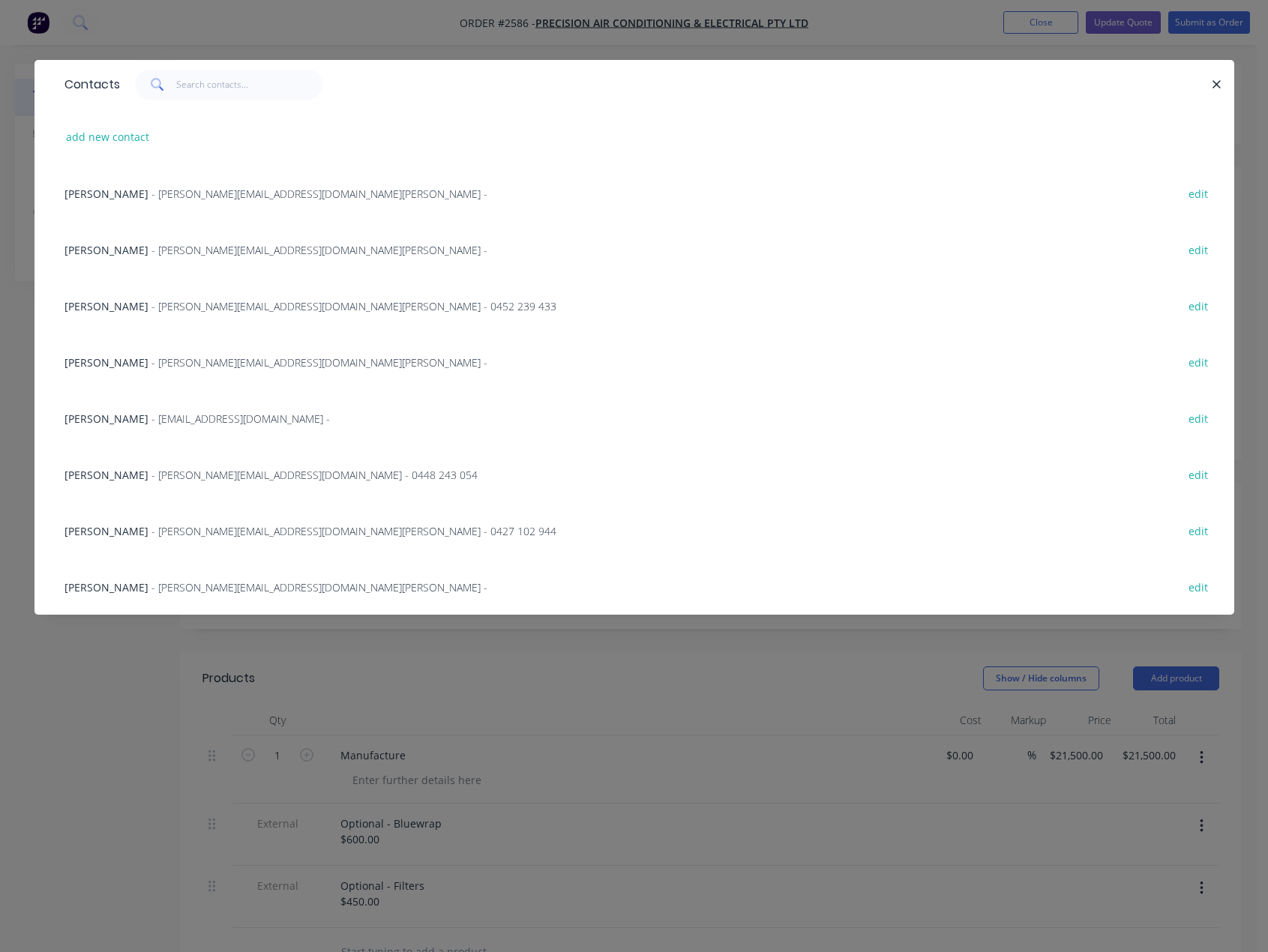
click at [108, 250] on span "Jason Cashin" at bounding box center [106, 250] width 84 height 14
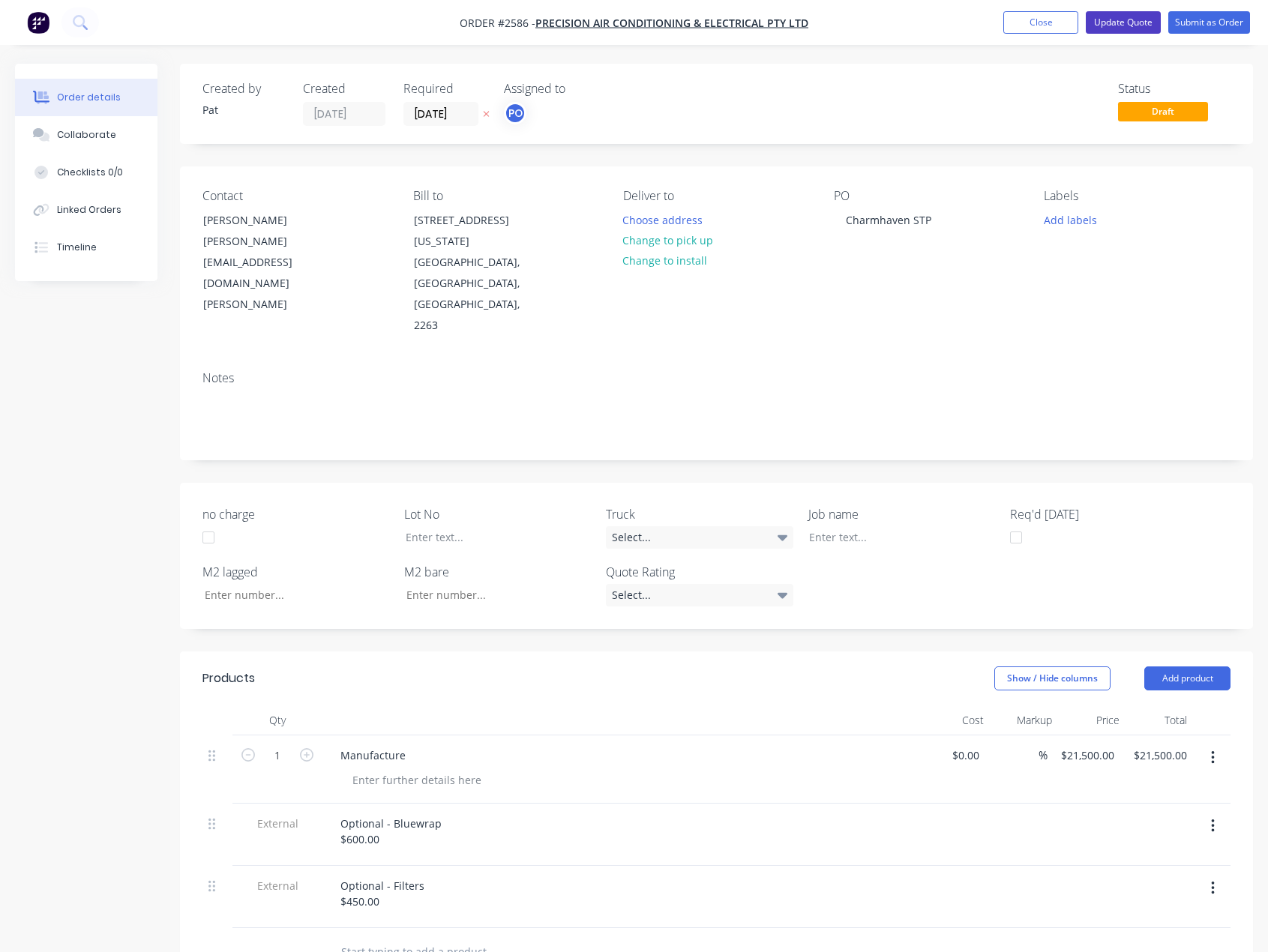
click at [1134, 28] on button "Update Quote" at bounding box center [1122, 22] width 75 height 23
